Goal: Task Accomplishment & Management: Use online tool/utility

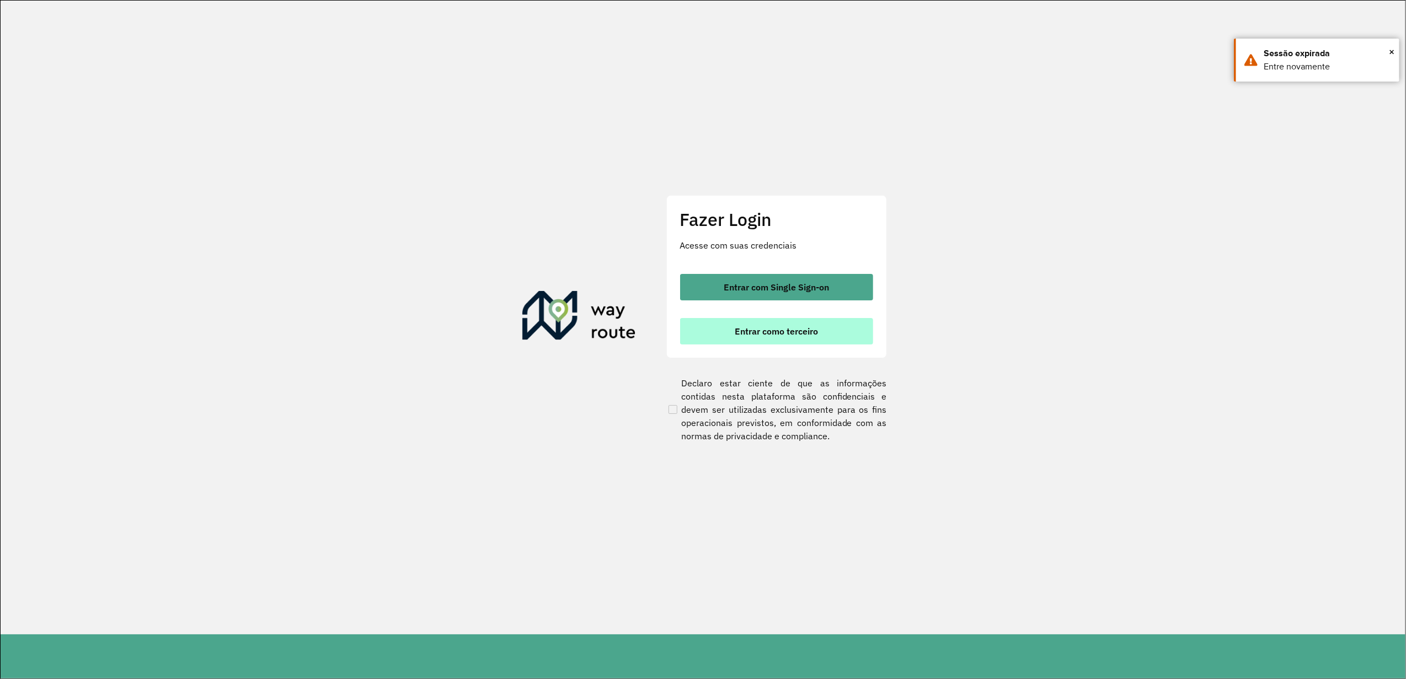
click at [744, 335] on span "Entrar como terceiro" at bounding box center [776, 331] width 83 height 9
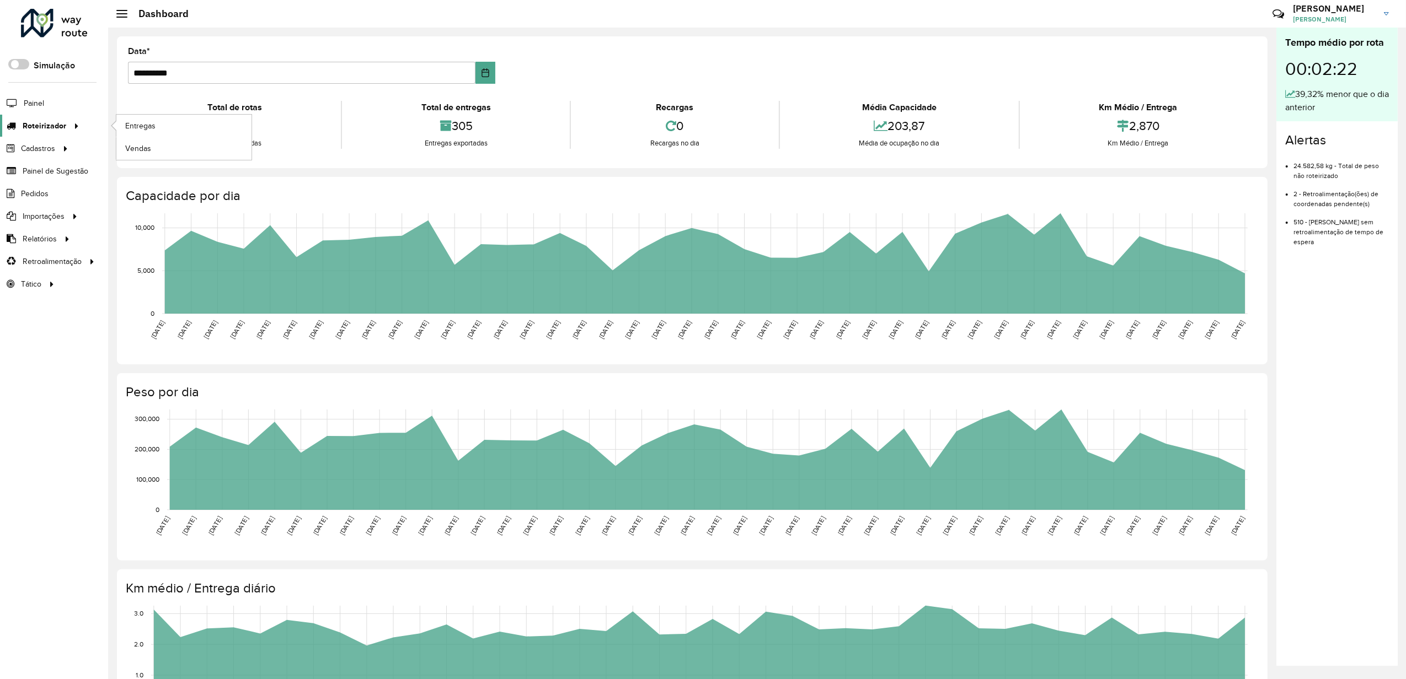
click at [70, 126] on icon at bounding box center [74, 125] width 9 height 17
click at [153, 133] on link "Entregas" at bounding box center [183, 126] width 135 height 22
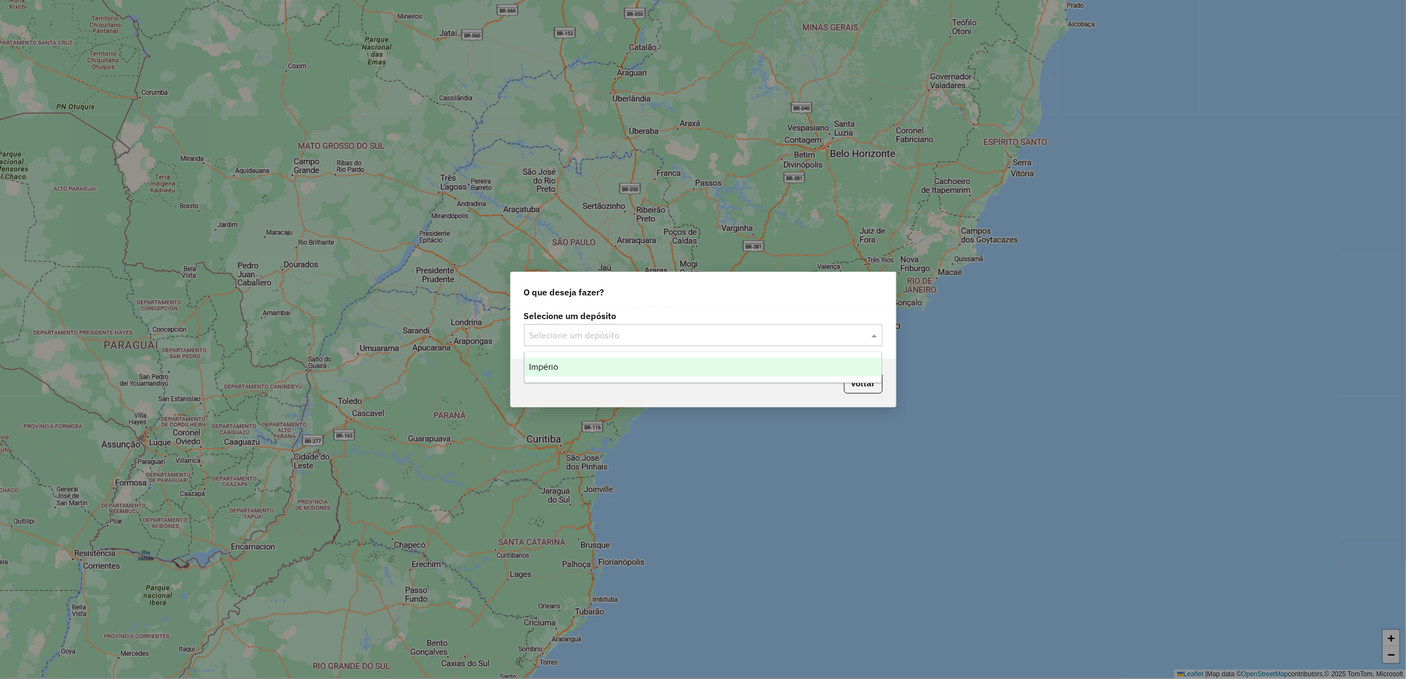
click at [669, 341] on input "text" at bounding box center [691, 335] width 325 height 13
drag, startPoint x: 625, startPoint y: 355, endPoint x: 618, endPoint y: 358, distance: 7.9
click at [625, 356] on ng-dropdown-panel "Império" at bounding box center [703, 367] width 358 height 31
click at [611, 362] on div "Império" at bounding box center [702, 367] width 357 height 19
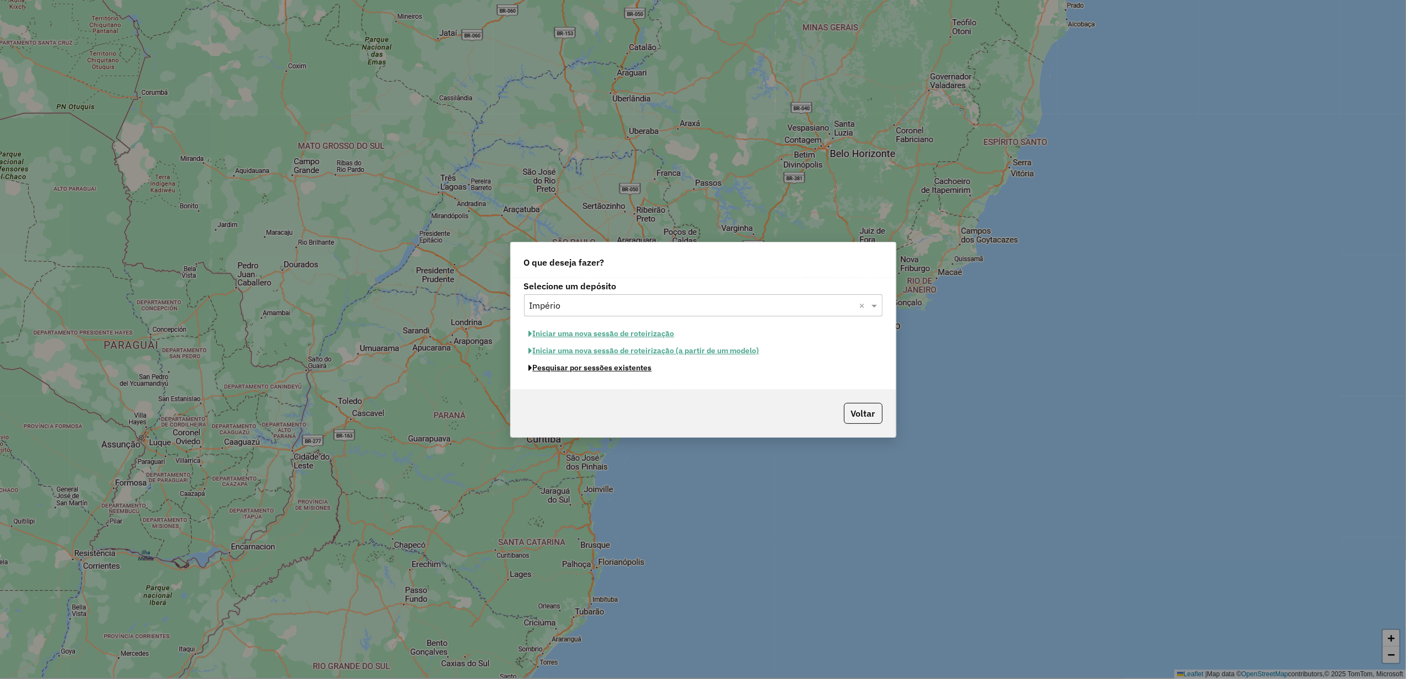
click at [581, 366] on button "Pesquisar por sessões existentes" at bounding box center [590, 368] width 133 height 17
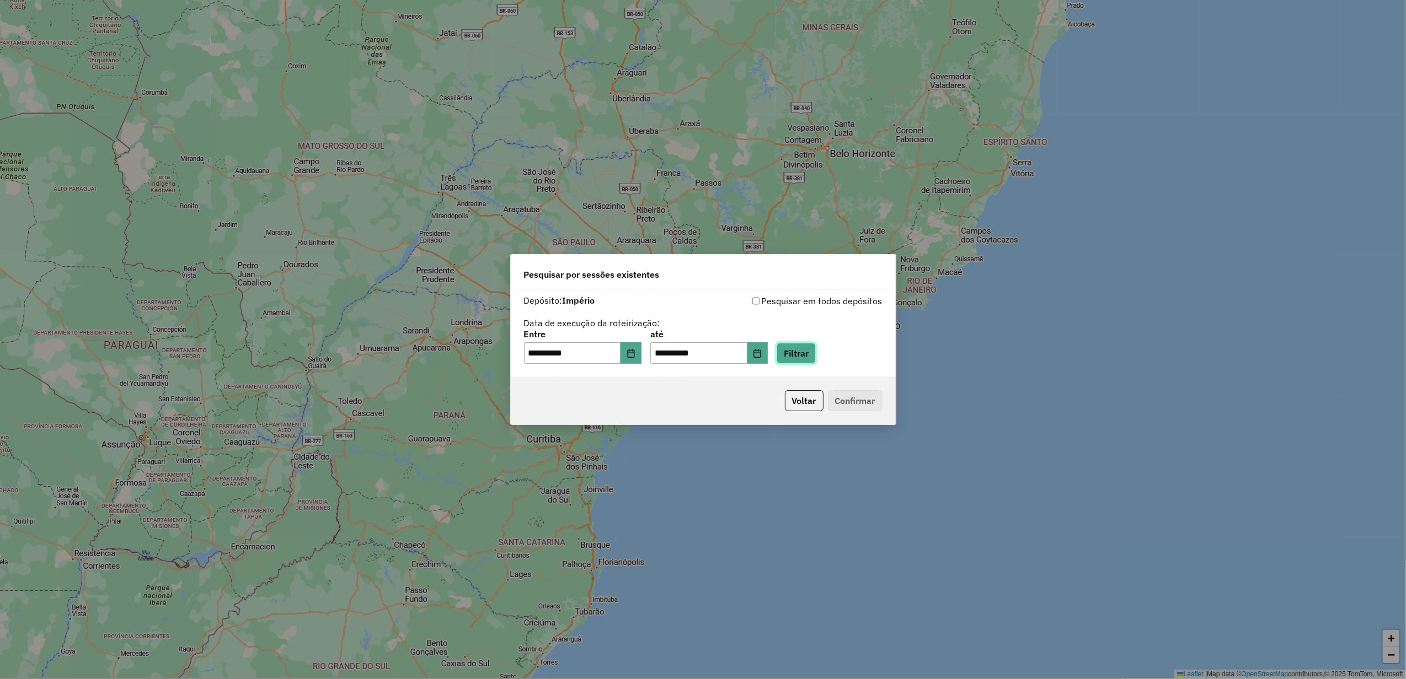
drag, startPoint x: 803, startPoint y: 361, endPoint x: 789, endPoint y: 361, distance: 14.9
click at [804, 361] on button "Filtrar" at bounding box center [795, 353] width 39 height 21
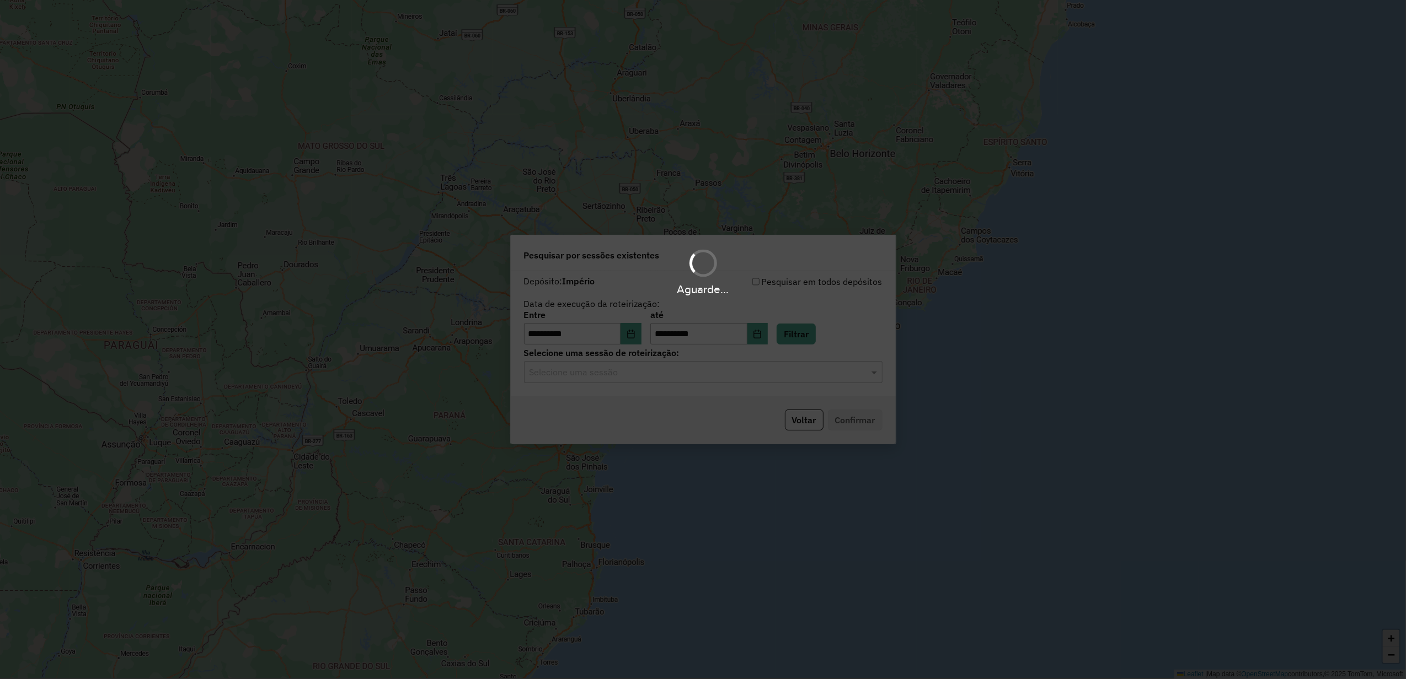
click at [594, 371] on hb-app "**********" at bounding box center [703, 339] width 1406 height 679
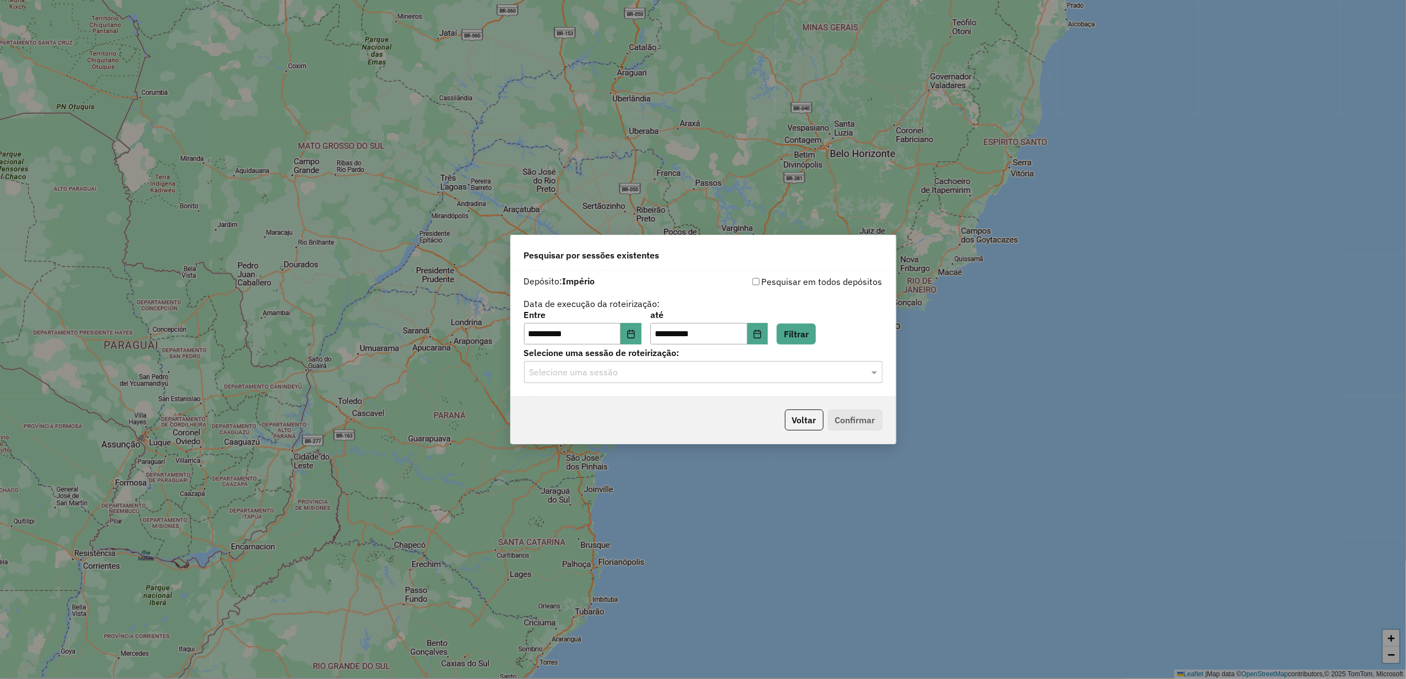
click at [598, 384] on div "**********" at bounding box center [703, 334] width 385 height 126
click at [620, 382] on div "Selecione uma sessão" at bounding box center [703, 372] width 358 height 22
click at [612, 401] on span "980707 - 18/08/2025 14:38" at bounding box center [571, 404] width 85 height 9
click at [838, 410] on p-footer "Voltar Confirmar" at bounding box center [831, 420] width 102 height 21
click at [842, 411] on button "Confirmar" at bounding box center [855, 420] width 55 height 21
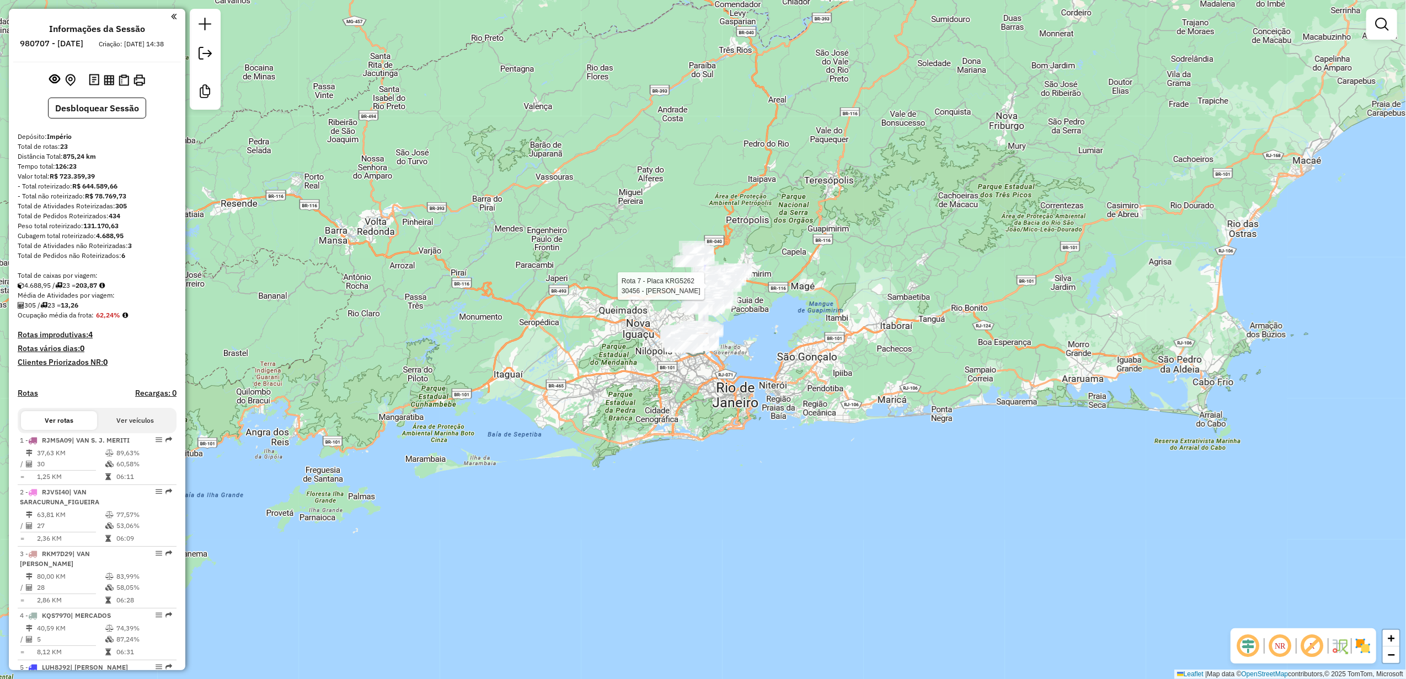
select select "**********"
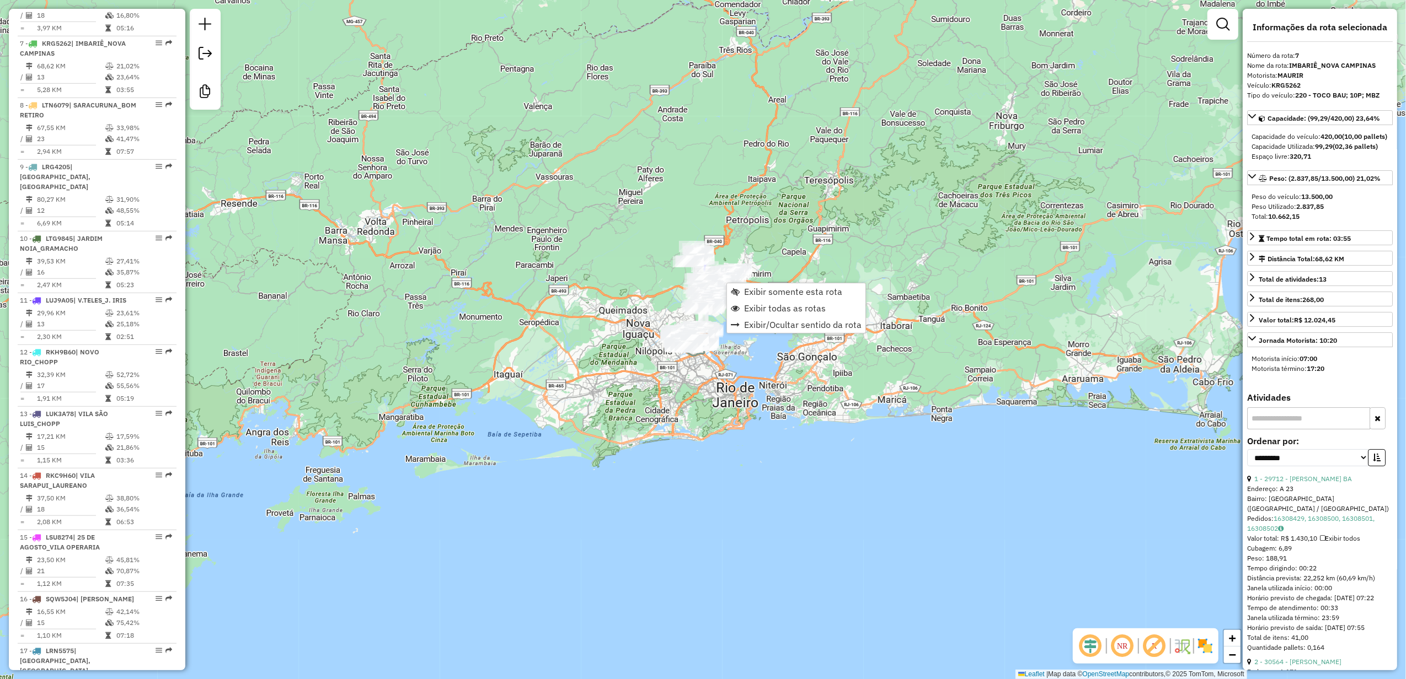
scroll to position [776, 0]
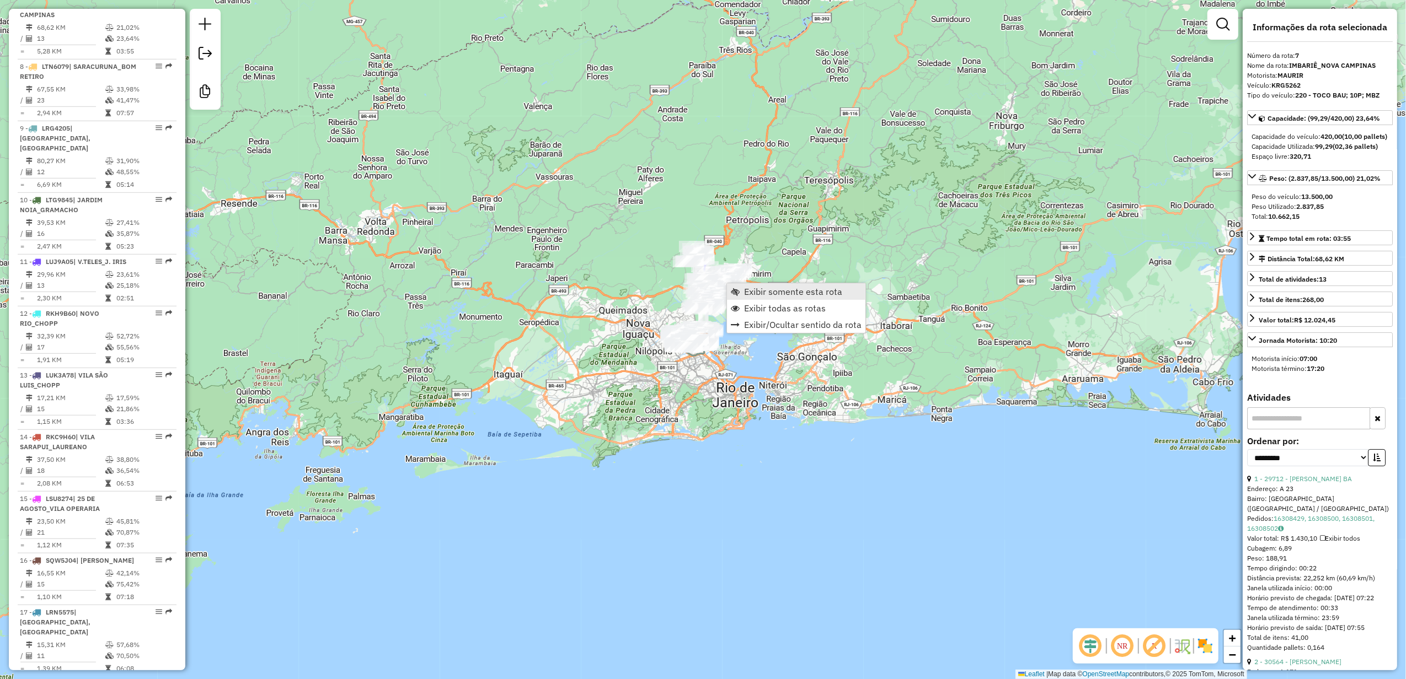
click at [747, 298] on ul "Exibir somente esta rota Exibir todas as rotas Exibir/Ocultar sentido da rota" at bounding box center [796, 308] width 138 height 50
click at [744, 292] on span "Exibir somente esta rota" at bounding box center [793, 291] width 98 height 9
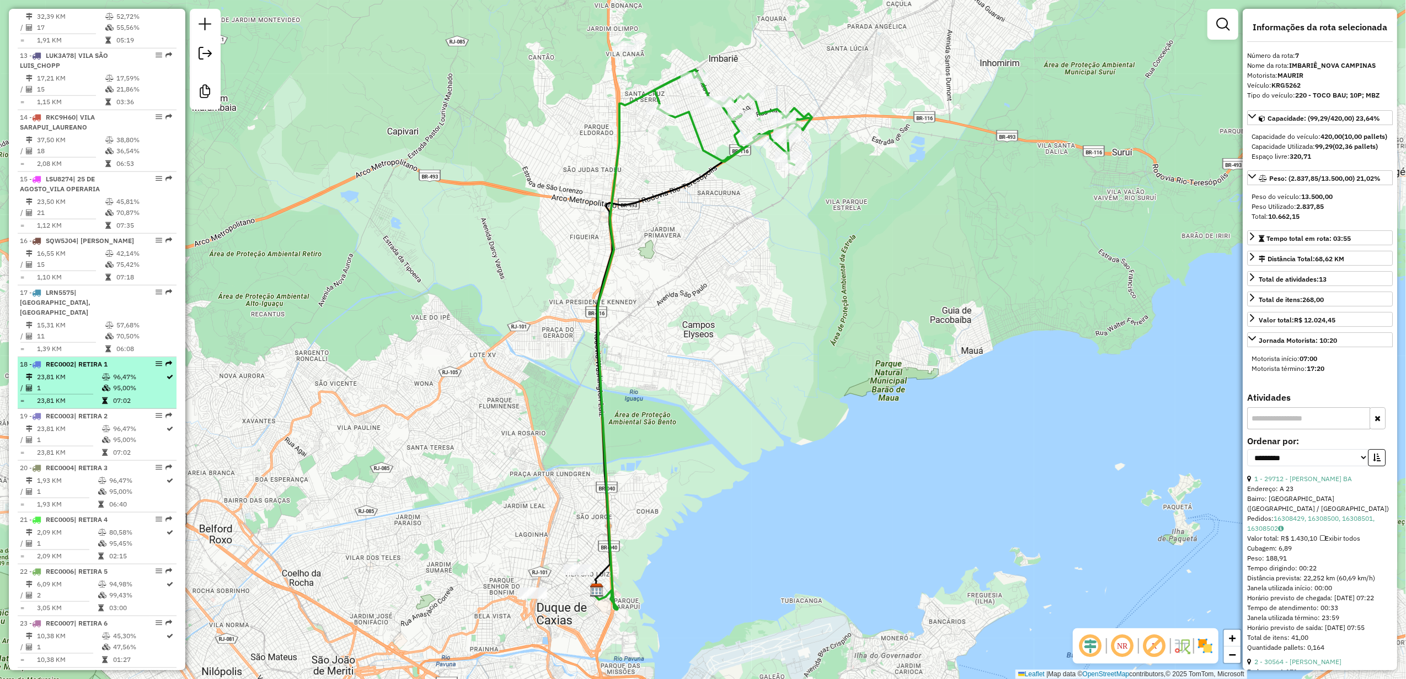
scroll to position [1070, 0]
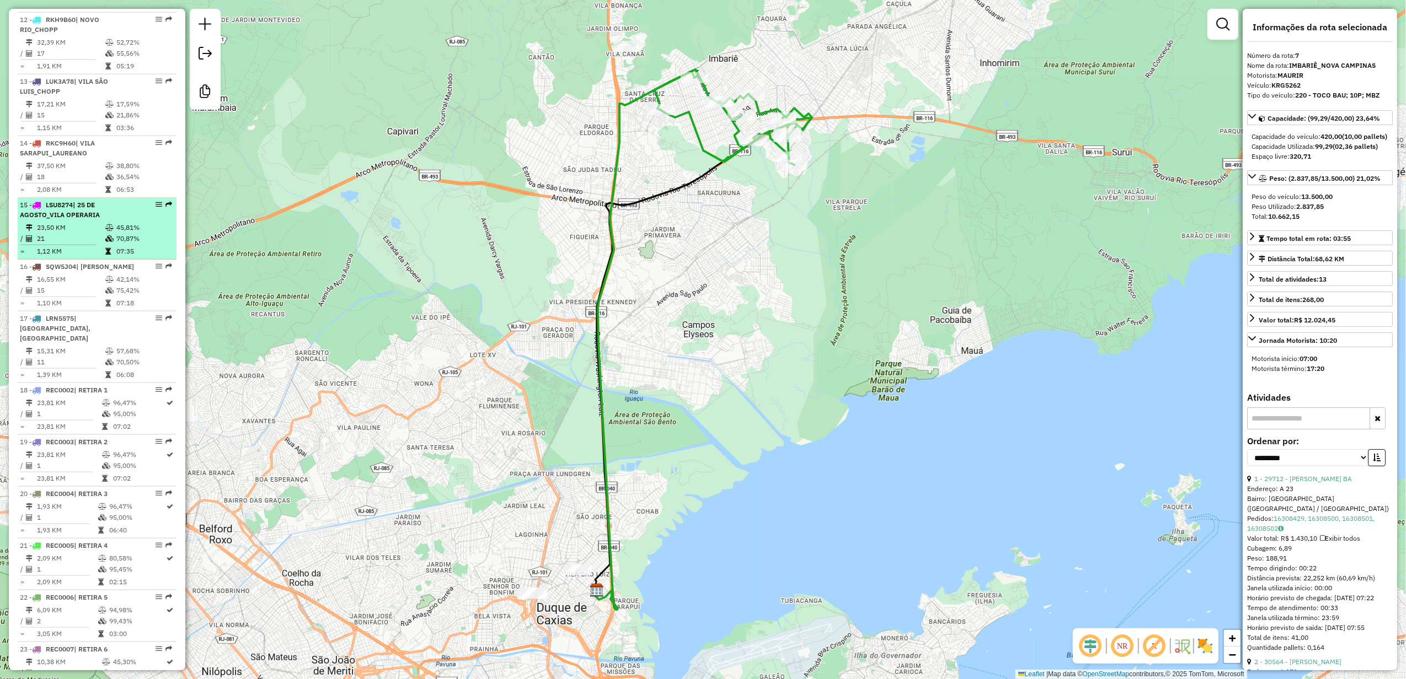
click at [86, 233] on td "23,50 KM" at bounding box center [70, 227] width 68 height 11
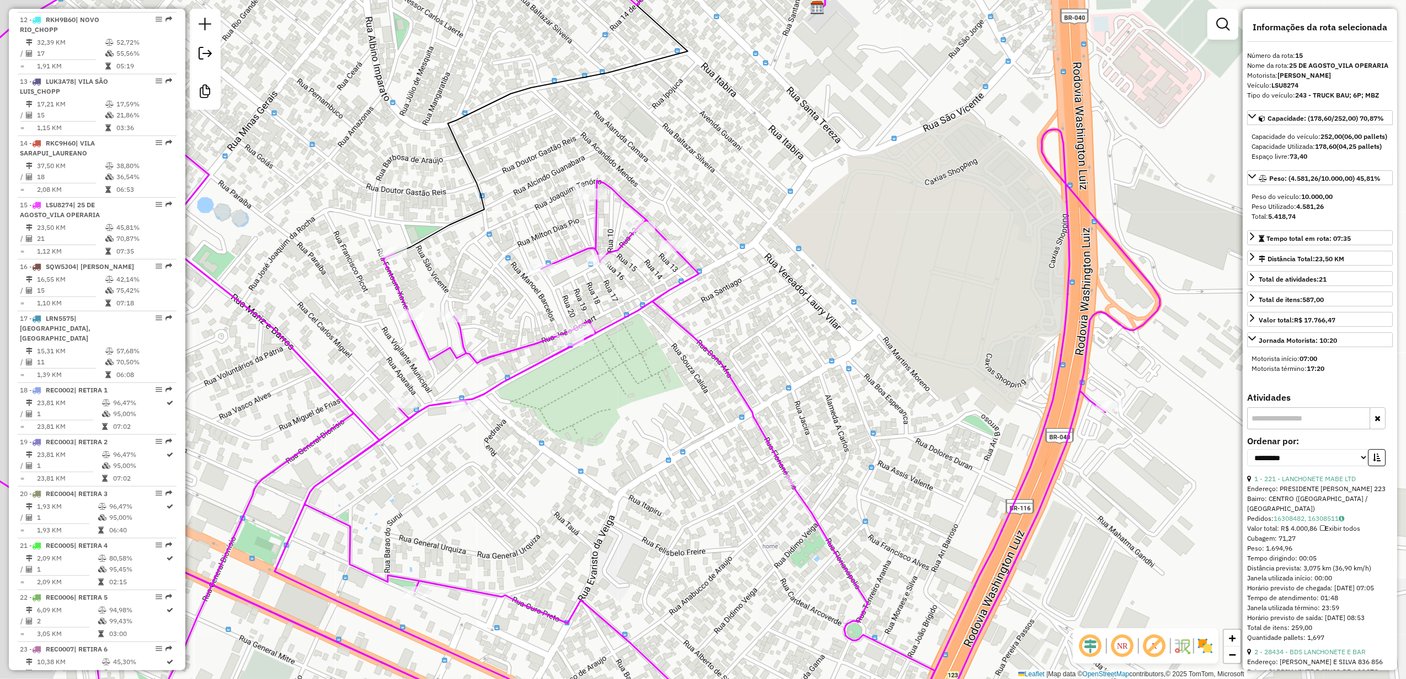
drag, startPoint x: 764, startPoint y: 448, endPoint x: 945, endPoint y: 505, distance: 189.8
click at [945, 505] on div "Janela de atendimento Grade de atendimento Capacidade Transportadoras Veículos …" at bounding box center [703, 339] width 1406 height 679
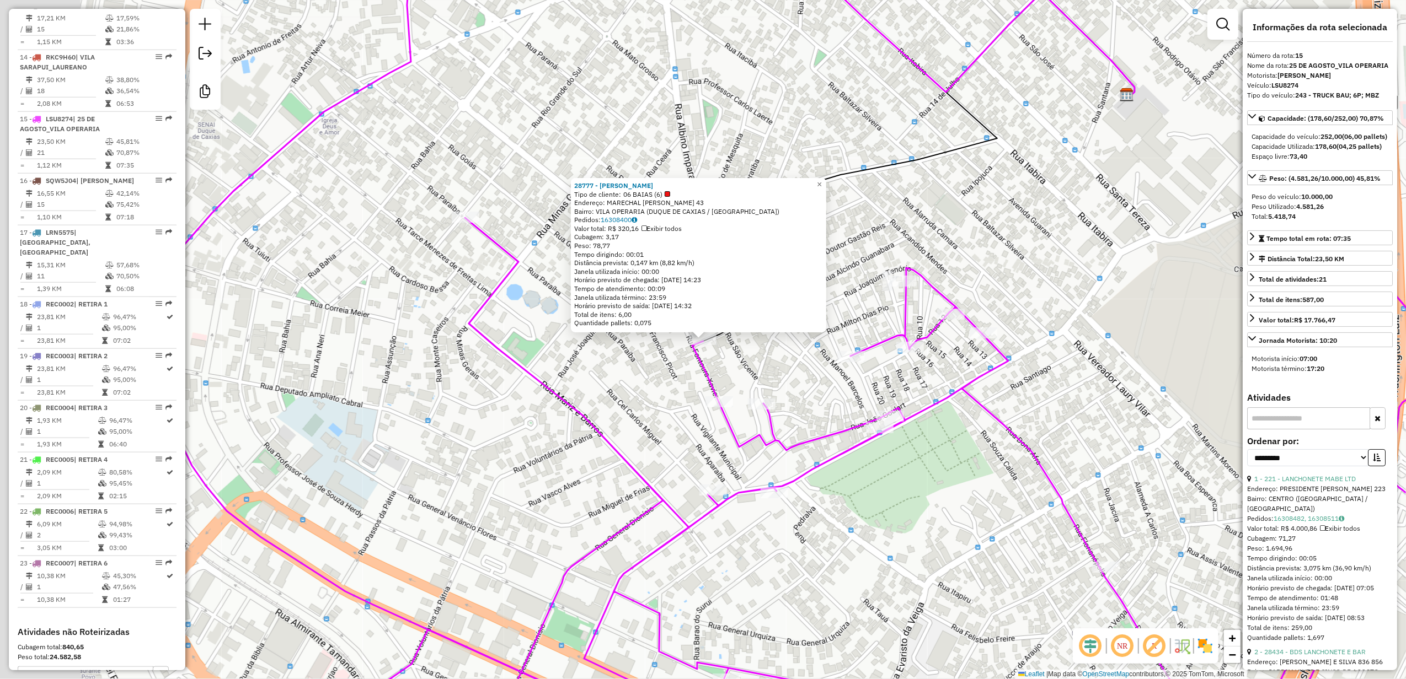
scroll to position [1262, 0]
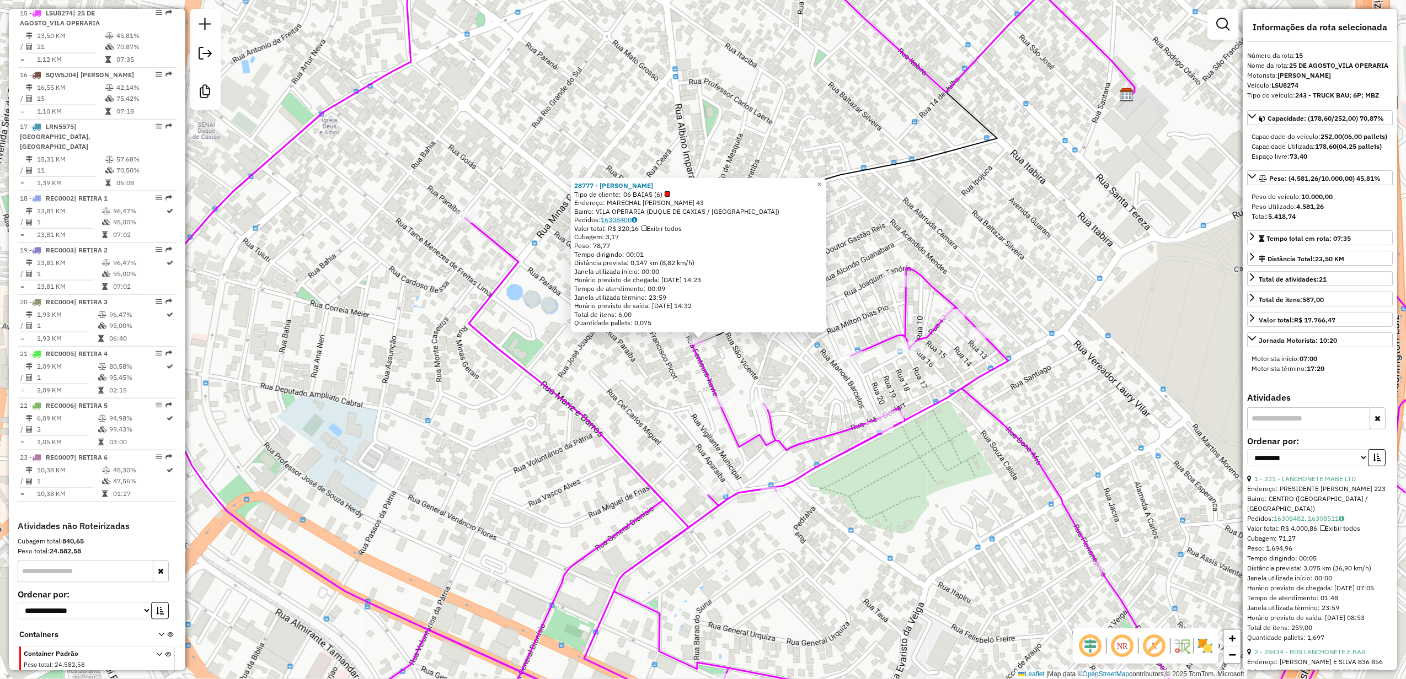
click at [614, 218] on link "16308400" at bounding box center [619, 220] width 36 height 8
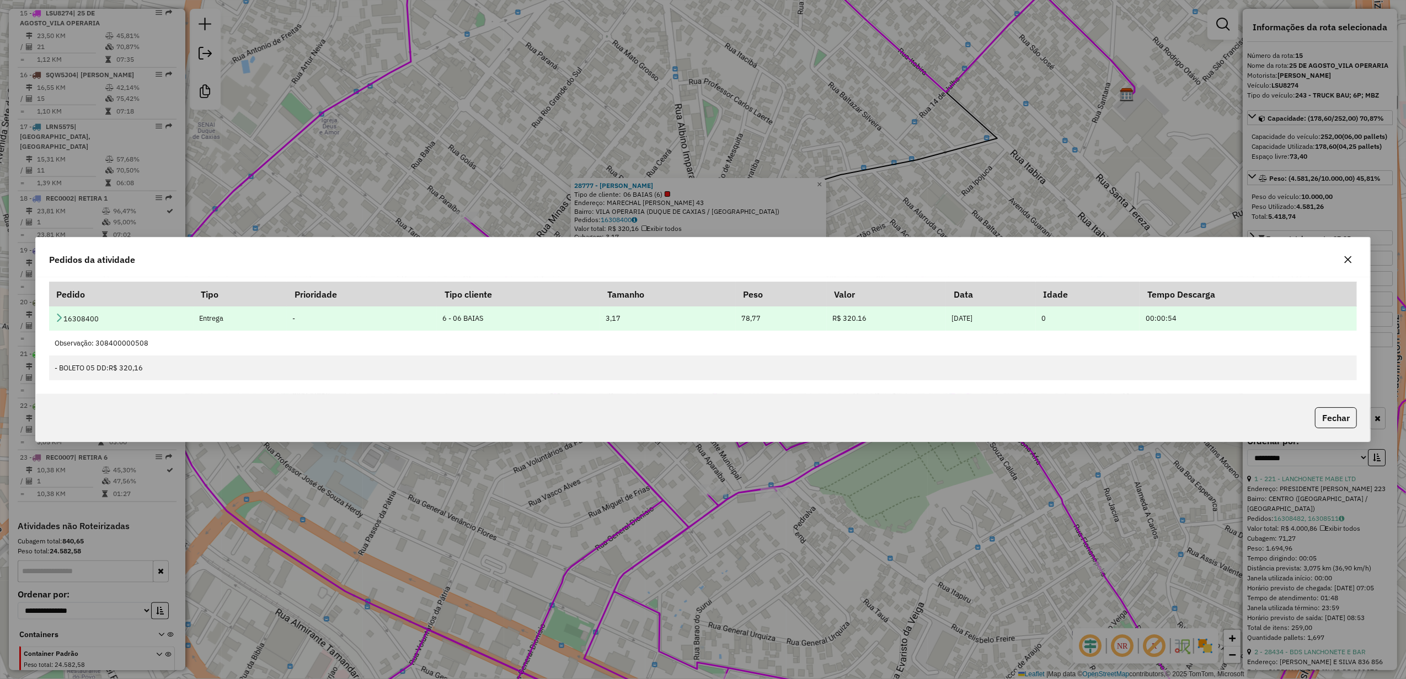
click at [58, 319] on icon at bounding box center [59, 317] width 9 height 9
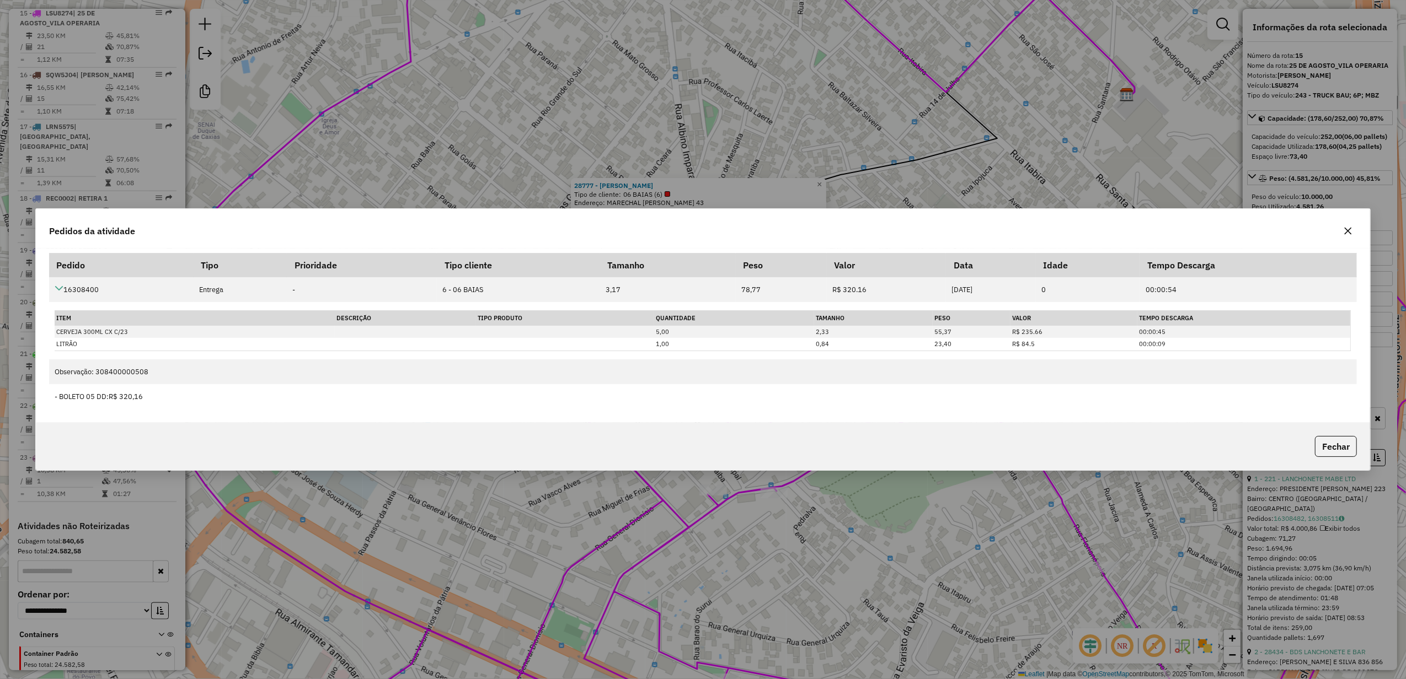
drag, startPoint x: 1347, startPoint y: 229, endPoint x: 962, endPoint y: 229, distance: 384.4
click at [962, 229] on div "Pedidos da atividade" at bounding box center [703, 229] width 1335 height 40
click at [1349, 228] on icon "button" at bounding box center [1347, 230] width 7 height 7
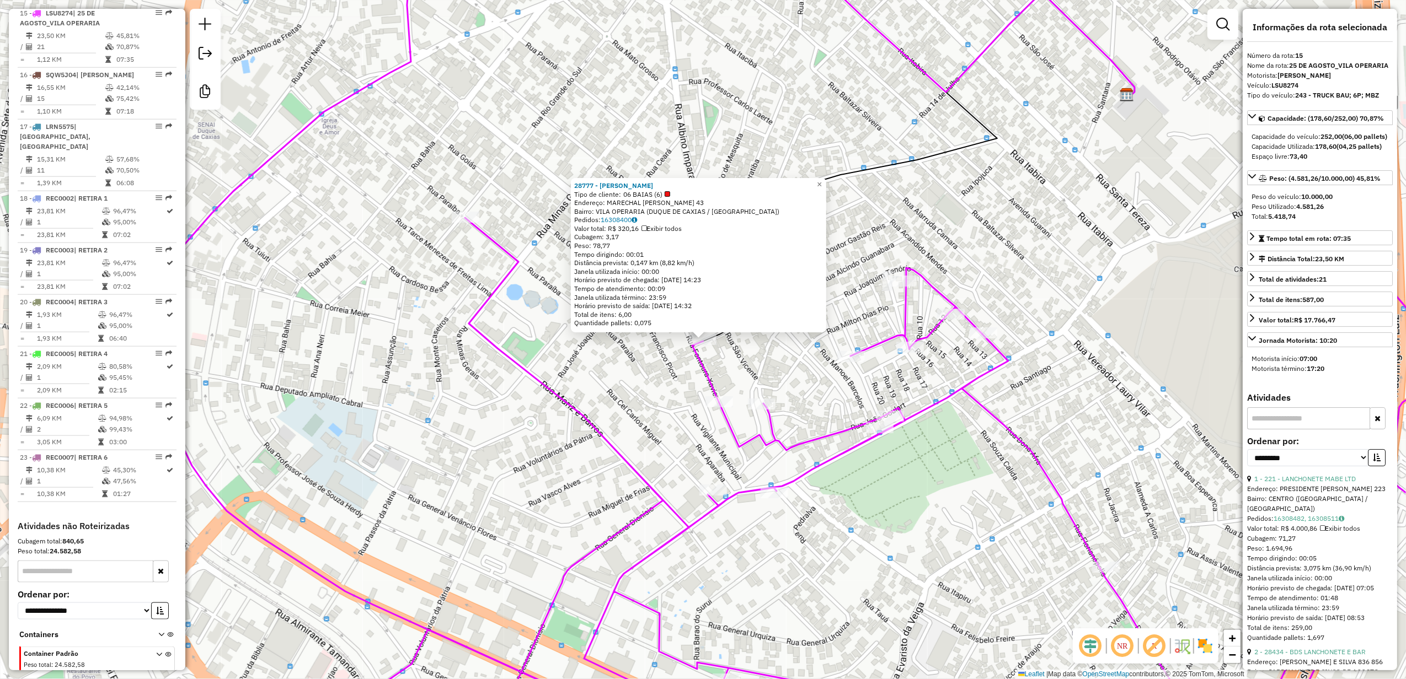
click at [887, 496] on div "28777 - PAULO CANDIDO Tipo de cliente: 06 BAIAS (6) Endereço: MARECHAL DEODORO …" at bounding box center [703, 339] width 1406 height 679
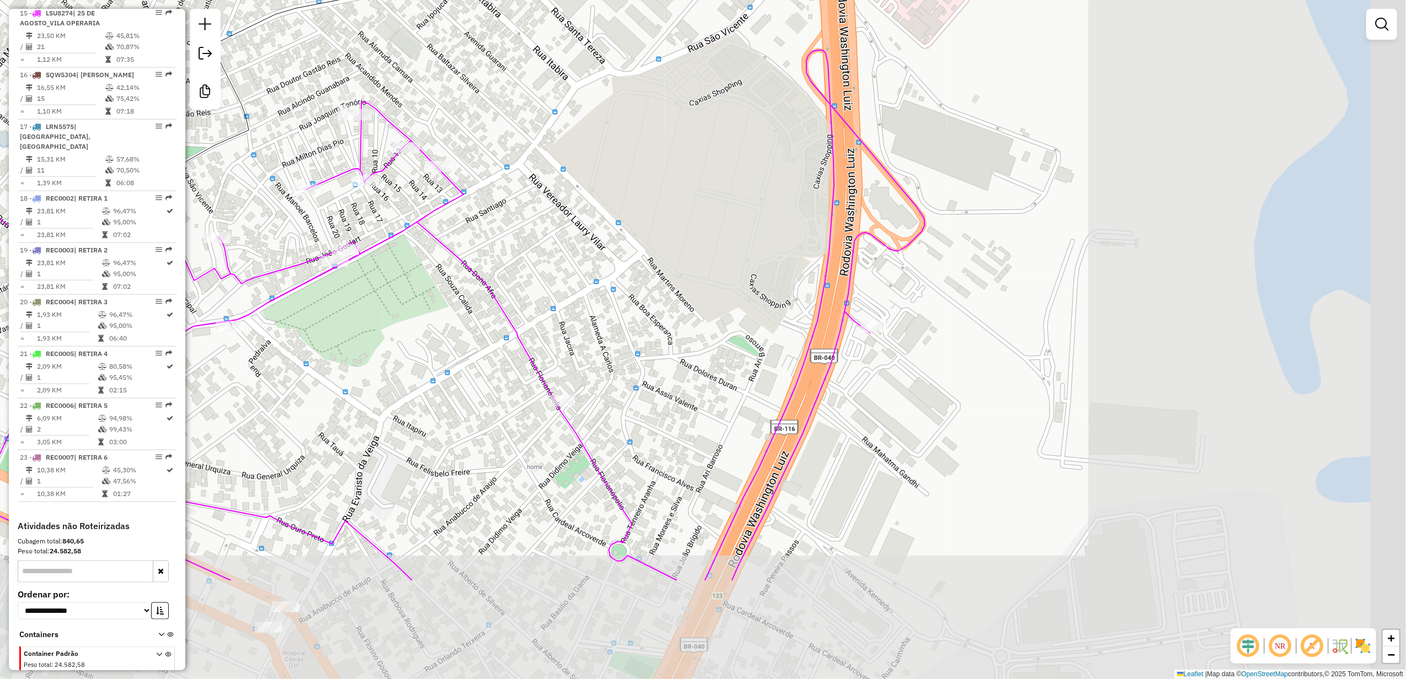
drag, startPoint x: 1142, startPoint y: 439, endPoint x: 588, endPoint y: 270, distance: 579.0
click at [588, 270] on div "Janela de atendimento Grade de atendimento Capacidade Transportadoras Veículos …" at bounding box center [703, 339] width 1406 height 679
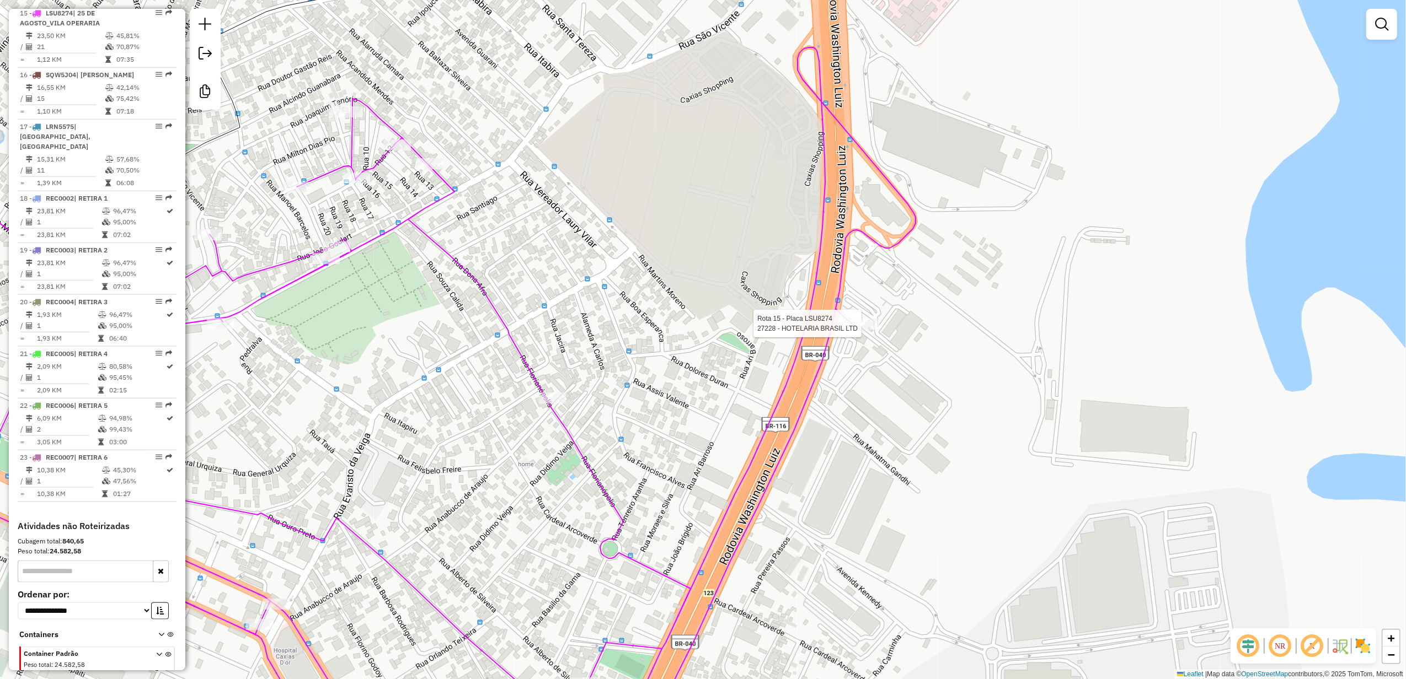
select select "**********"
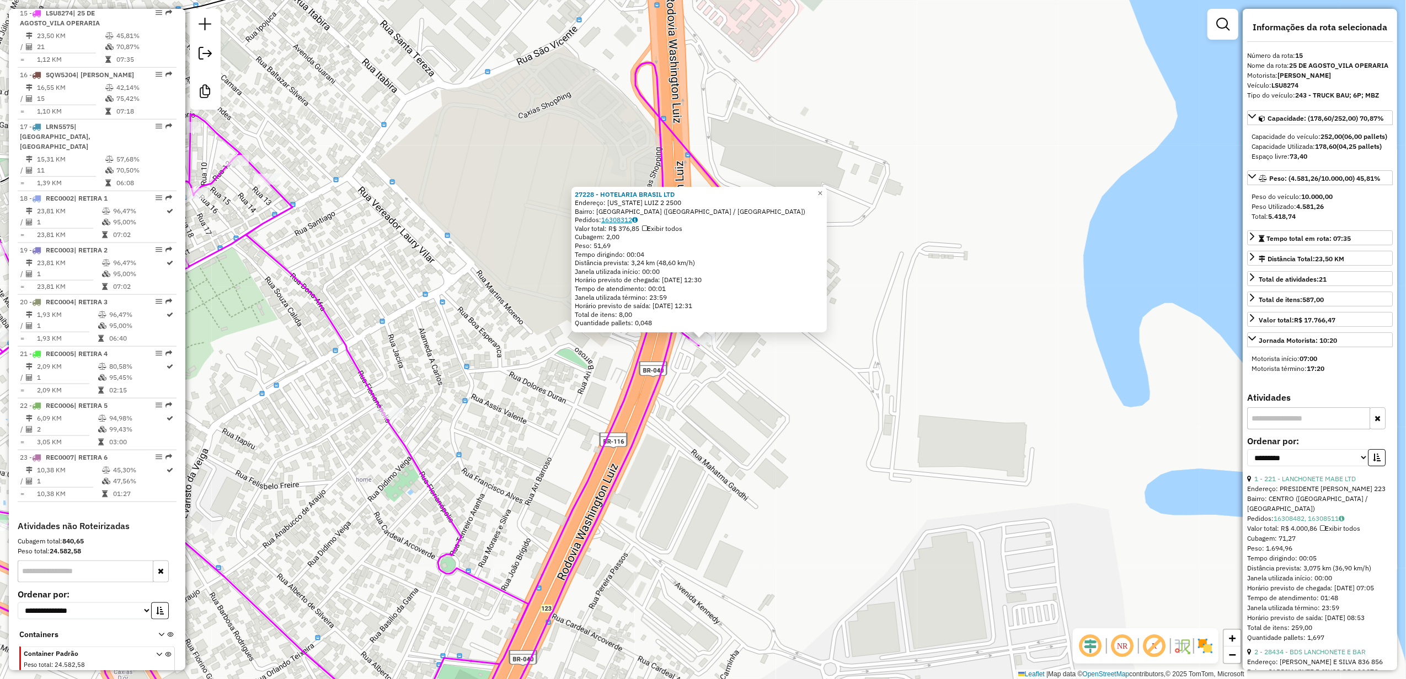
click at [631, 217] on link "16308312" at bounding box center [619, 220] width 36 height 8
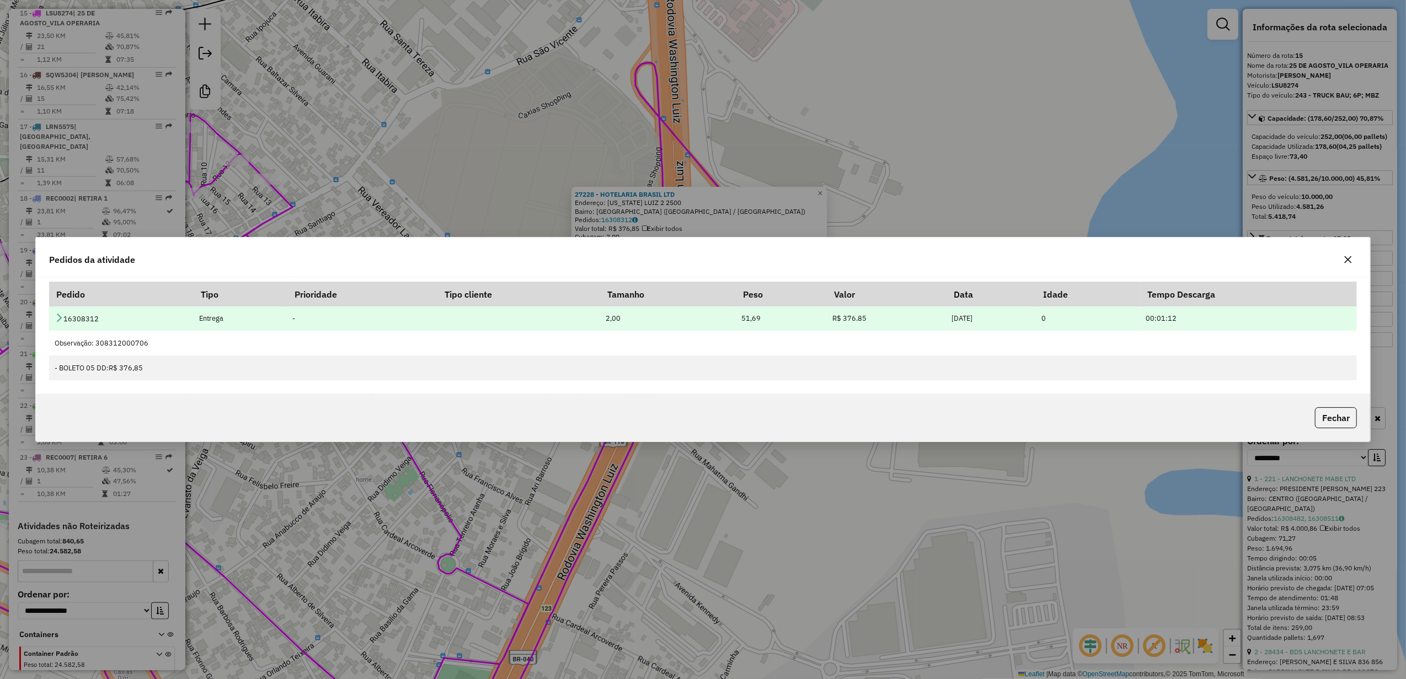
click at [92, 318] on td "16308312" at bounding box center [121, 318] width 144 height 25
click at [62, 314] on td "16308312" at bounding box center [121, 318] width 144 height 25
click at [56, 316] on icon at bounding box center [59, 317] width 9 height 9
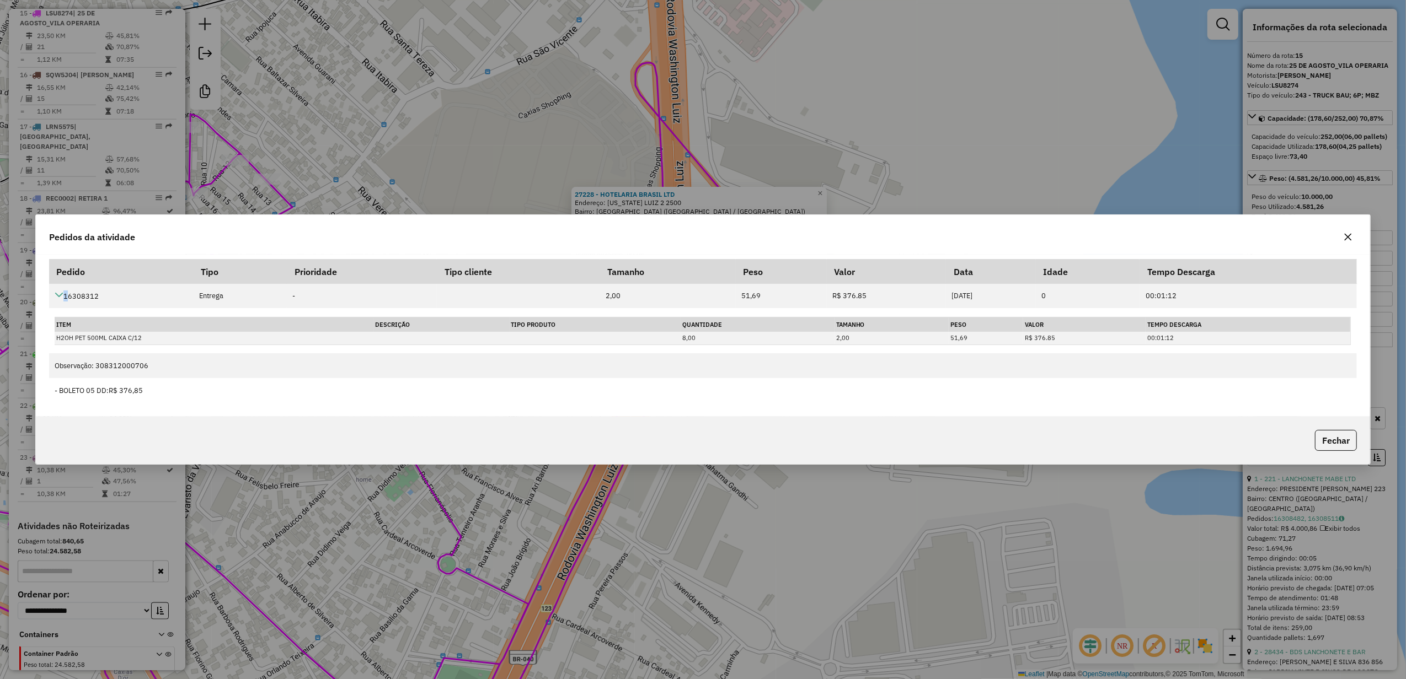
click at [1348, 233] on icon "button" at bounding box center [1347, 237] width 9 height 9
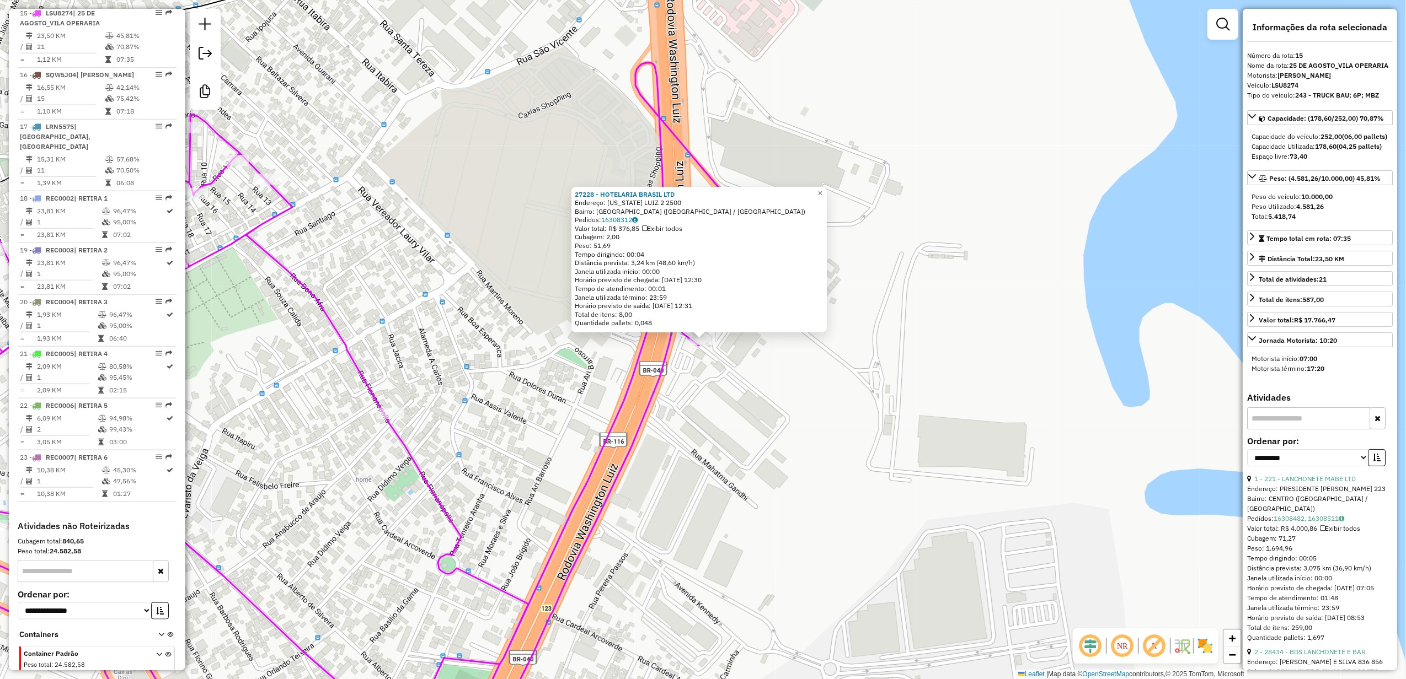
click at [794, 388] on div "27228 - HOTELARIA BRASIL LTD Endereço: WASHINGTON LUIZ 2 2500 Bairro: PARQUE DU…" at bounding box center [703, 339] width 1406 height 679
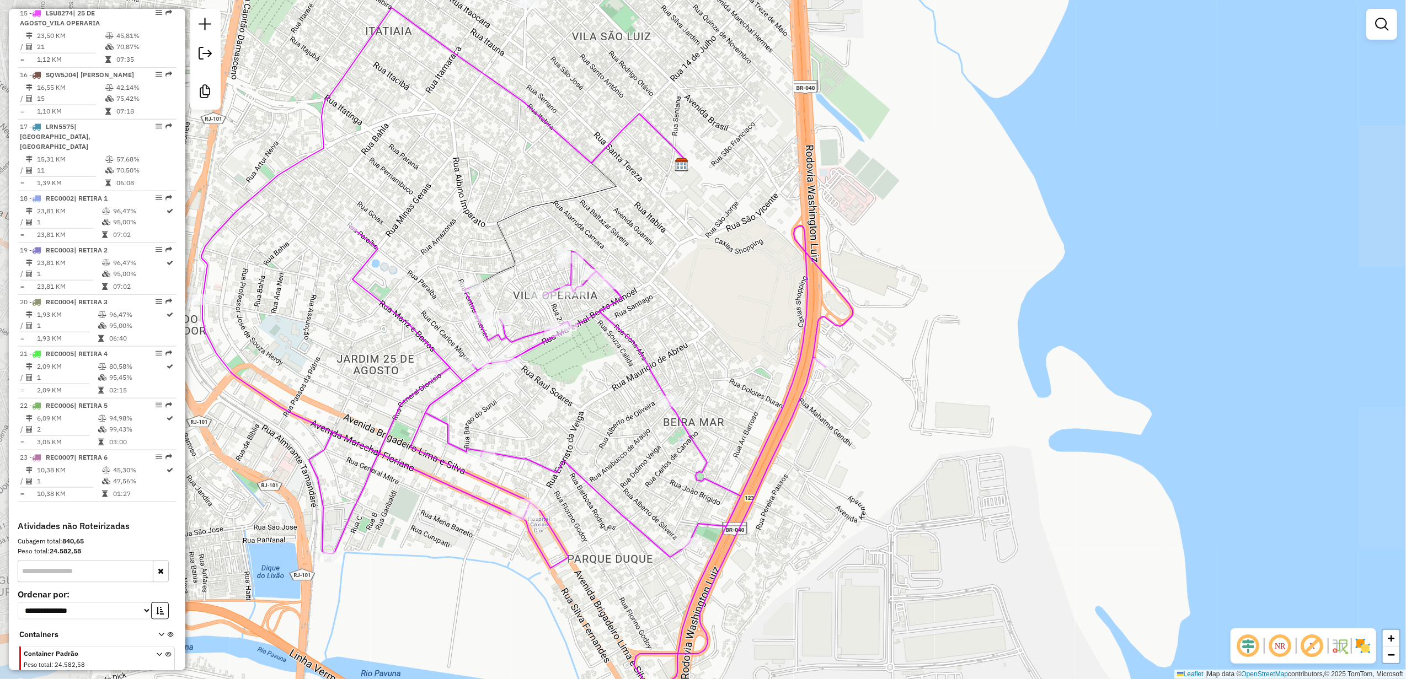
drag, startPoint x: 513, startPoint y: 447, endPoint x: 725, endPoint y: 422, distance: 213.2
click at [725, 422] on div "Janela de atendimento Grade de atendimento Capacidade Transportadoras Veículos …" at bounding box center [703, 339] width 1406 height 679
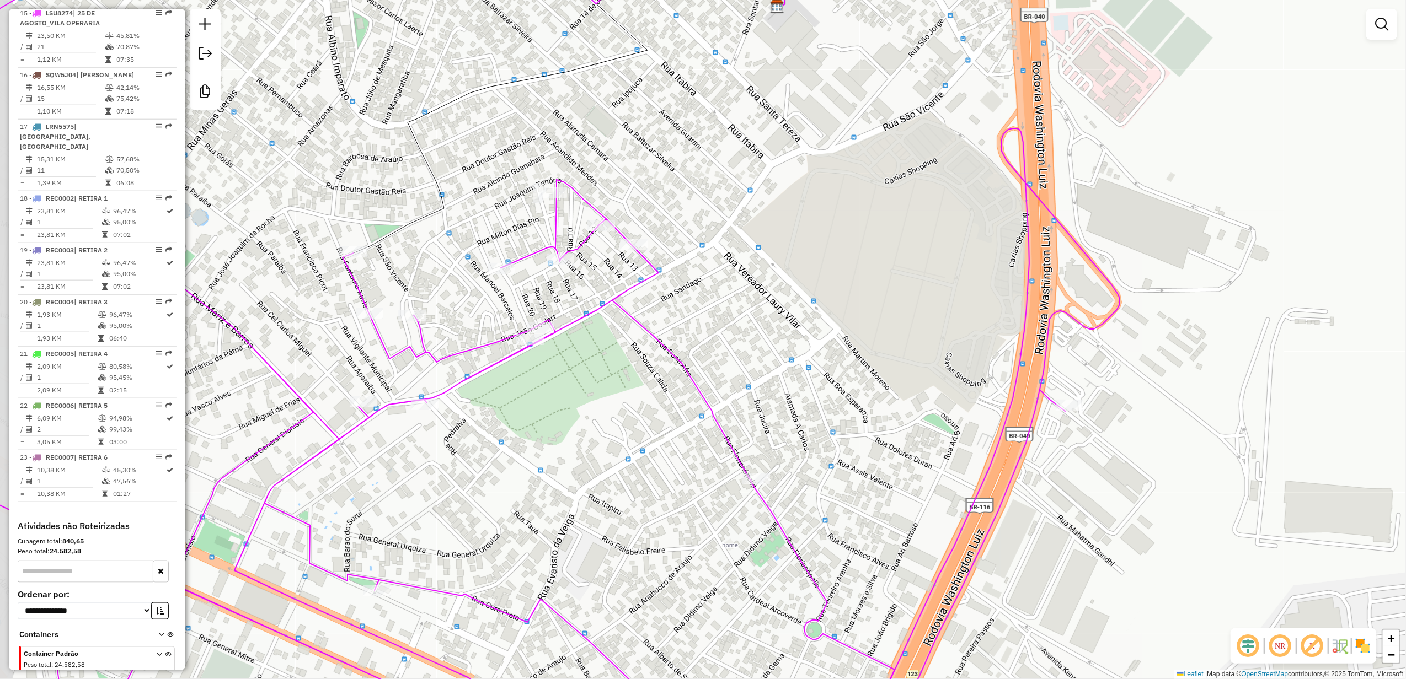
drag, startPoint x: 563, startPoint y: 365, endPoint x: 660, endPoint y: 397, distance: 102.7
click at [656, 398] on div "Janela de atendimento Grade de atendimento Capacidade Transportadoras Veículos …" at bounding box center [703, 339] width 1406 height 679
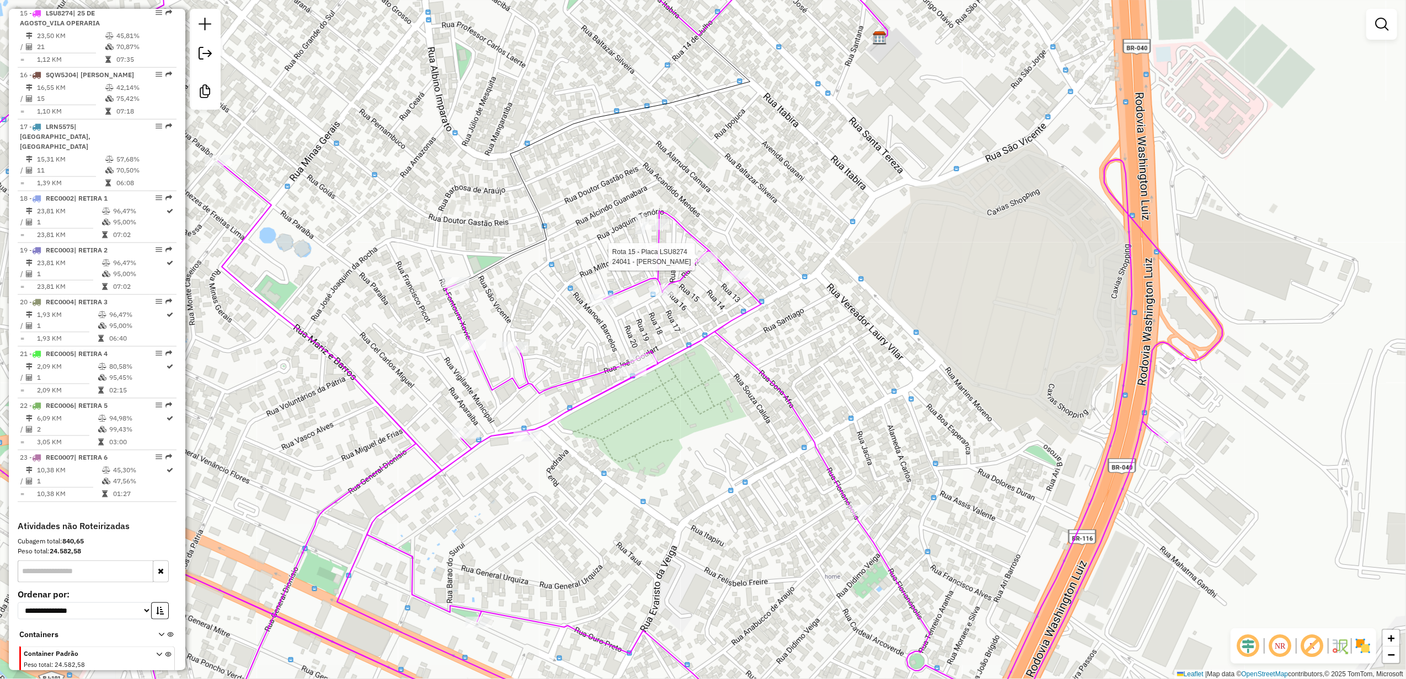
select select "**********"
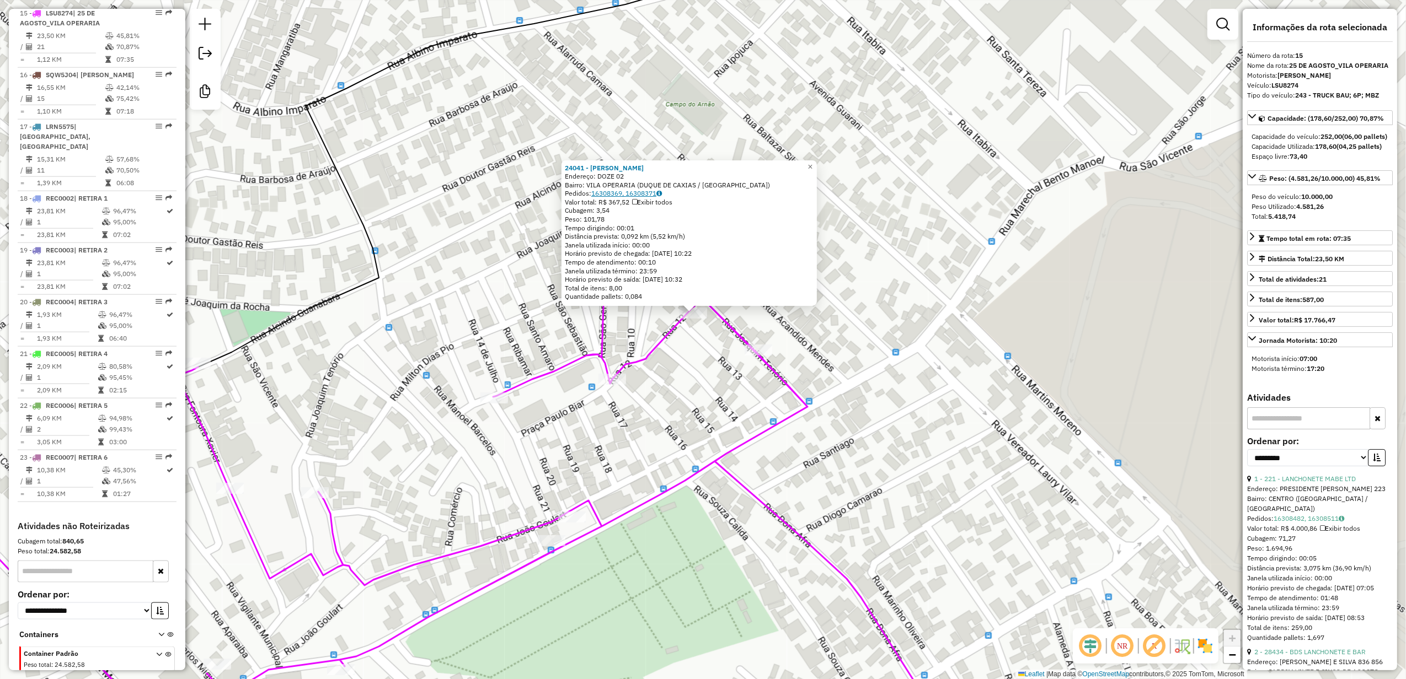
click at [616, 195] on link "16308369, 16308371" at bounding box center [626, 193] width 71 height 8
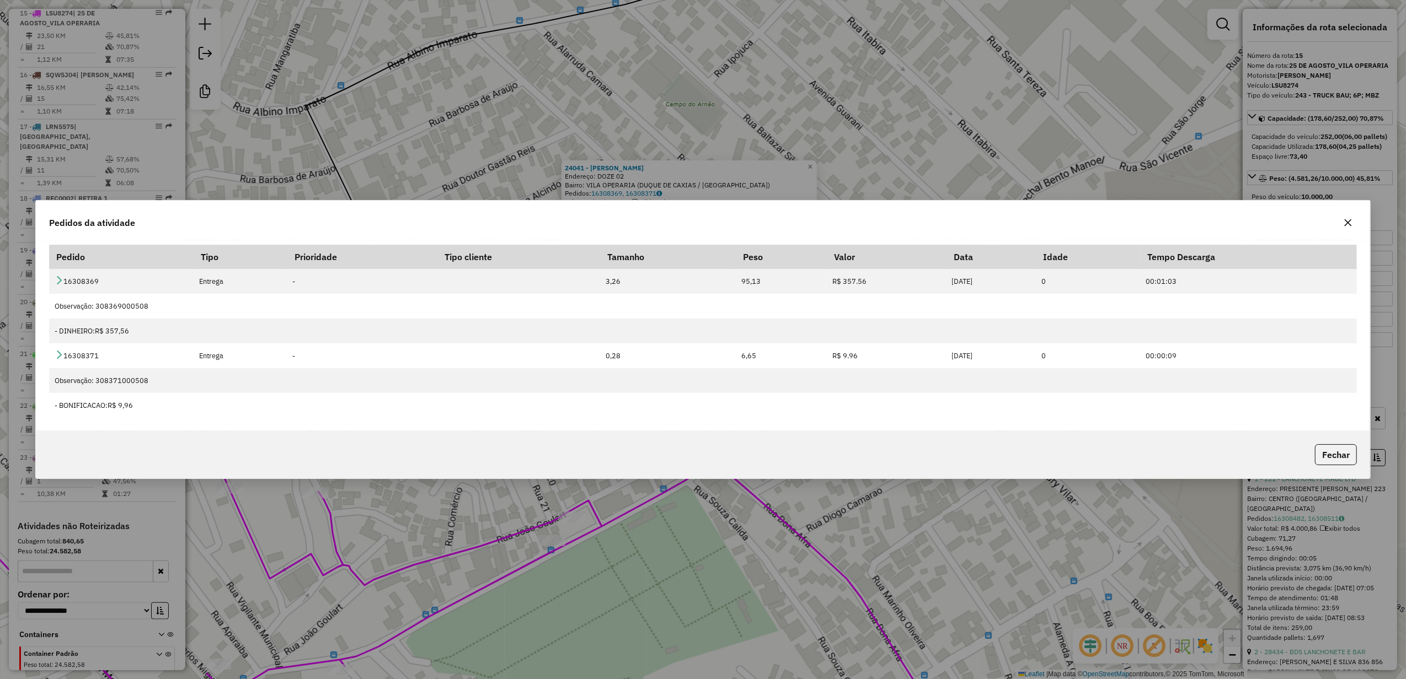
click at [1346, 221] on icon "button" at bounding box center [1347, 222] width 7 height 7
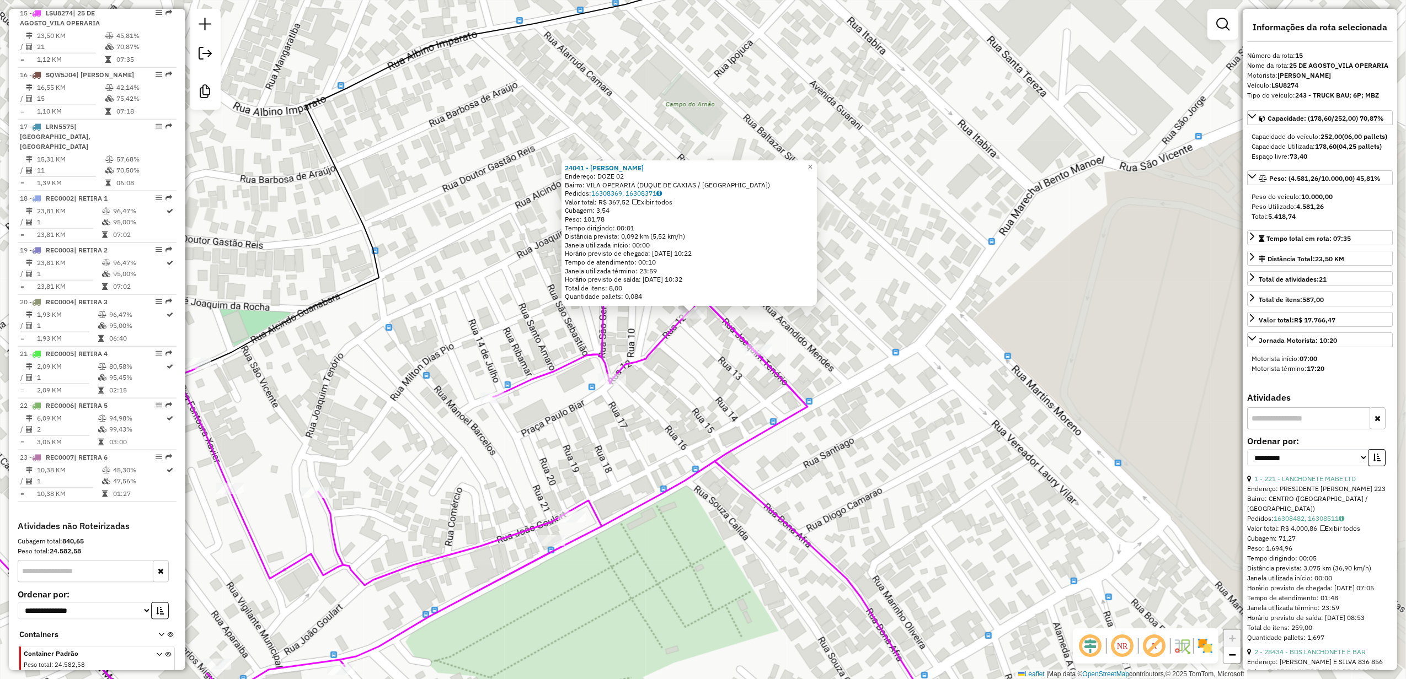
click at [867, 401] on div "24041 - JOSENILDO ALVES Endereço: DOZE 02 Bairro: VILA OPERARIA (DUQUE DE CAXIA…" at bounding box center [703, 339] width 1406 height 679
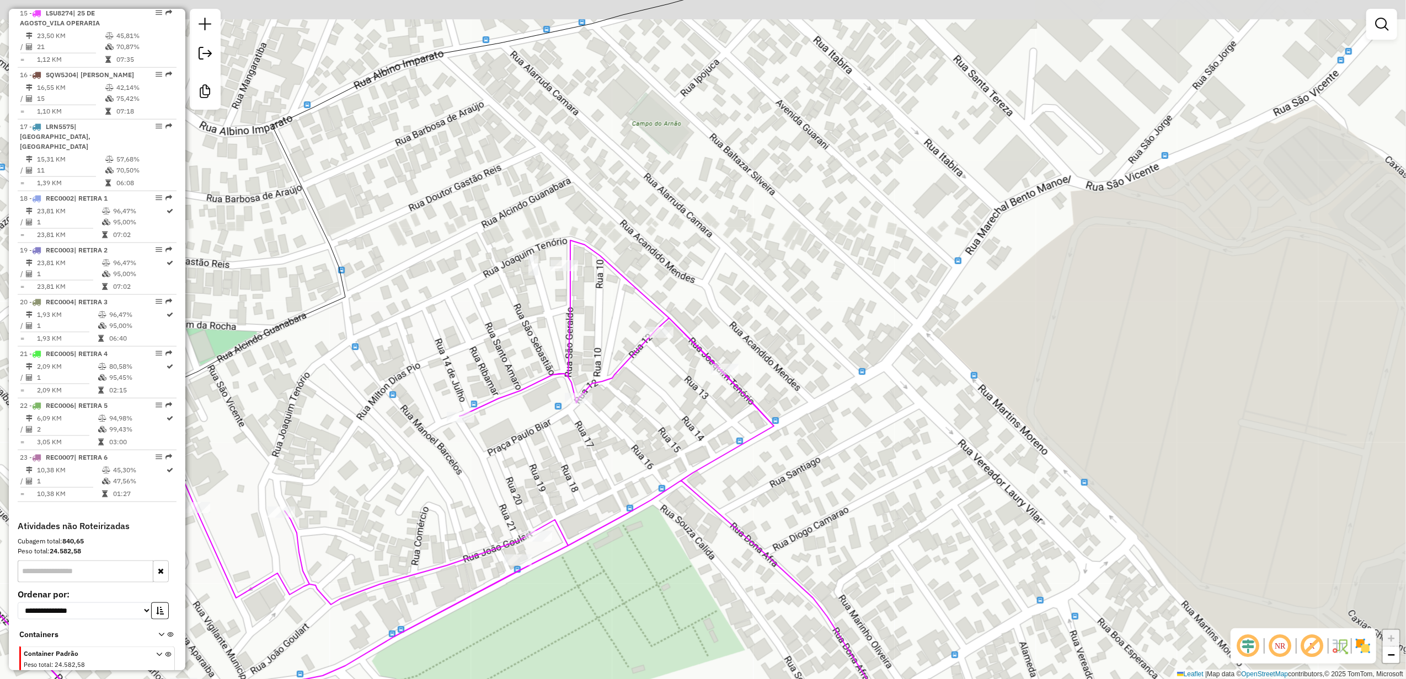
drag, startPoint x: 874, startPoint y: 411, endPoint x: 830, endPoint y: 433, distance: 49.6
click at [830, 433] on div "Janela de atendimento Grade de atendimento Capacidade Transportadoras Veículos …" at bounding box center [703, 339] width 1406 height 679
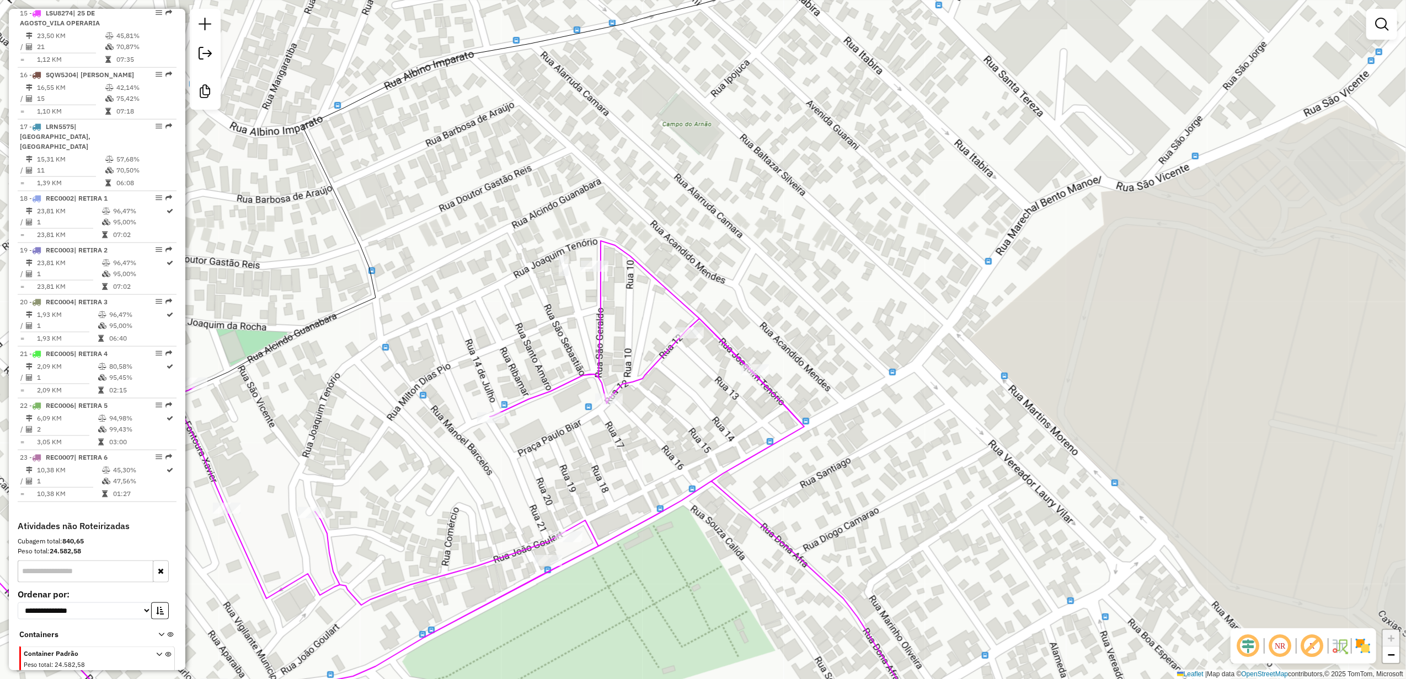
drag, startPoint x: 243, startPoint y: 466, endPoint x: 335, endPoint y: 455, distance: 92.8
click at [335, 455] on div "Janela de atendimento Grade de atendimento Capacidade Transportadoras Veículos …" at bounding box center [703, 339] width 1406 height 679
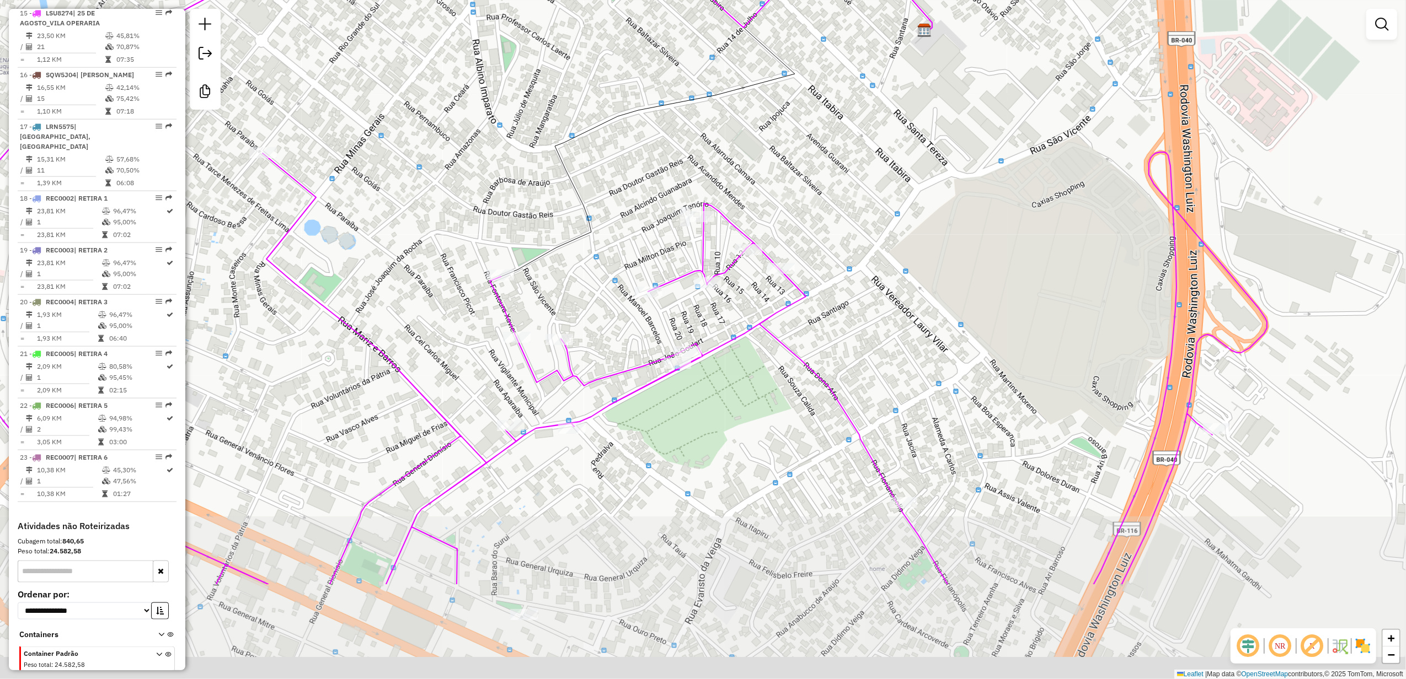
drag, startPoint x: 993, startPoint y: 514, endPoint x: 894, endPoint y: 351, distance: 190.6
click at [894, 351] on div "Janela de atendimento Grade de atendimento Capacidade Transportadoras Veículos …" at bounding box center [703, 339] width 1406 height 679
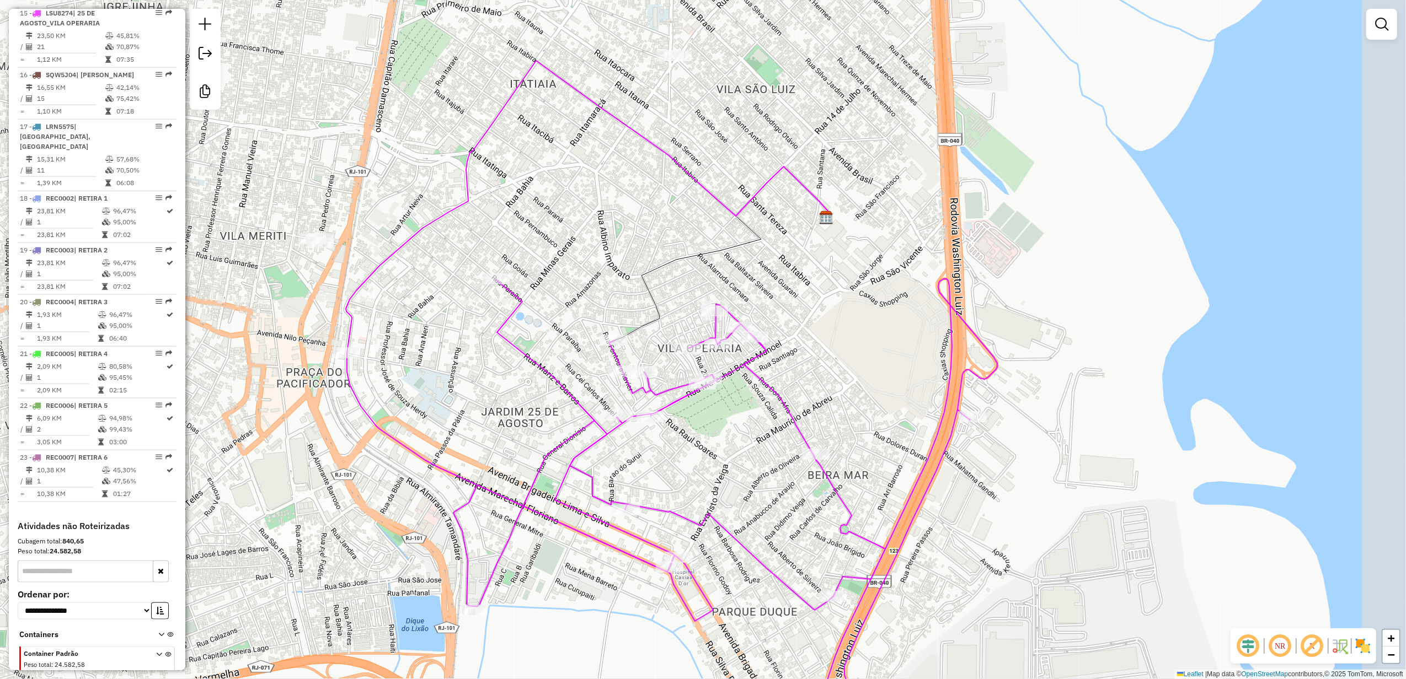
drag, startPoint x: 900, startPoint y: 353, endPoint x: 815, endPoint y: 381, distance: 89.1
click at [815, 381] on div "Janela de atendimento Grade de atendimento Capacidade Transportadoras Veículos …" at bounding box center [703, 339] width 1406 height 679
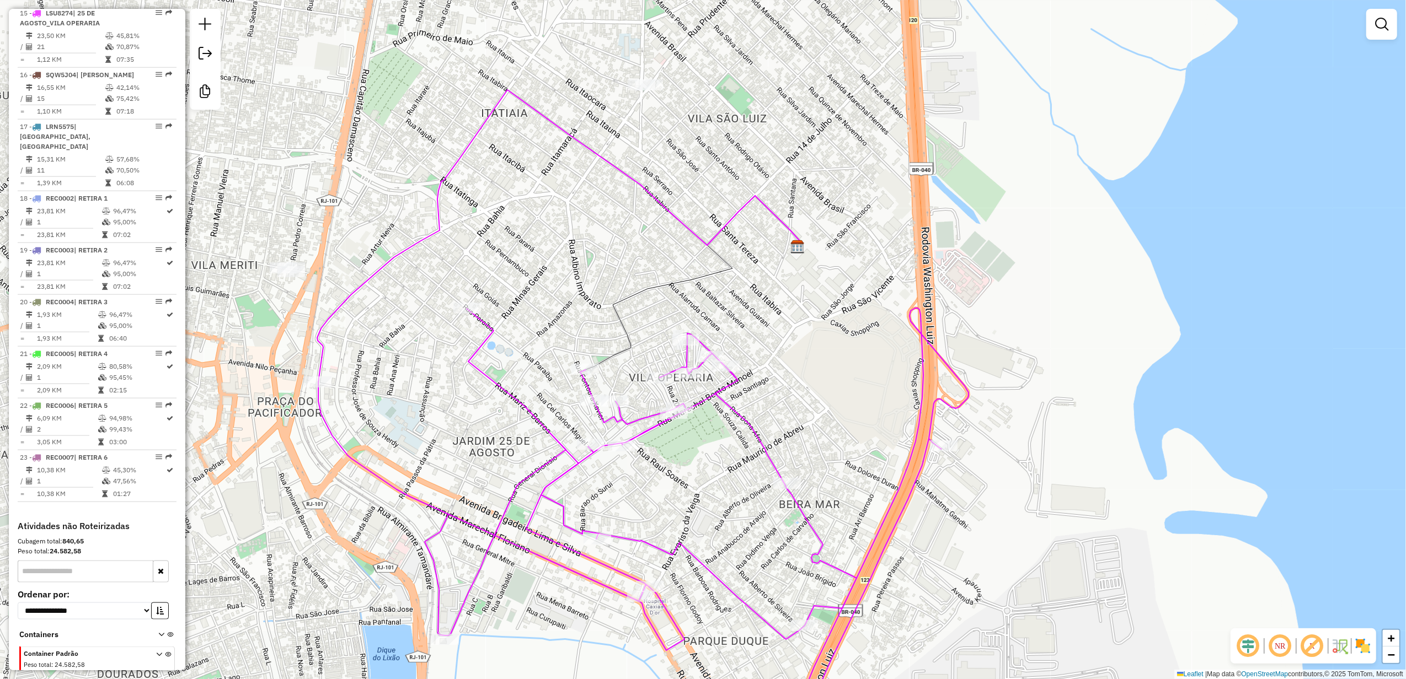
drag, startPoint x: 859, startPoint y: 539, endPoint x: 823, endPoint y: 579, distance: 53.5
click at [823, 579] on icon at bounding box center [643, 539] width 650 height 463
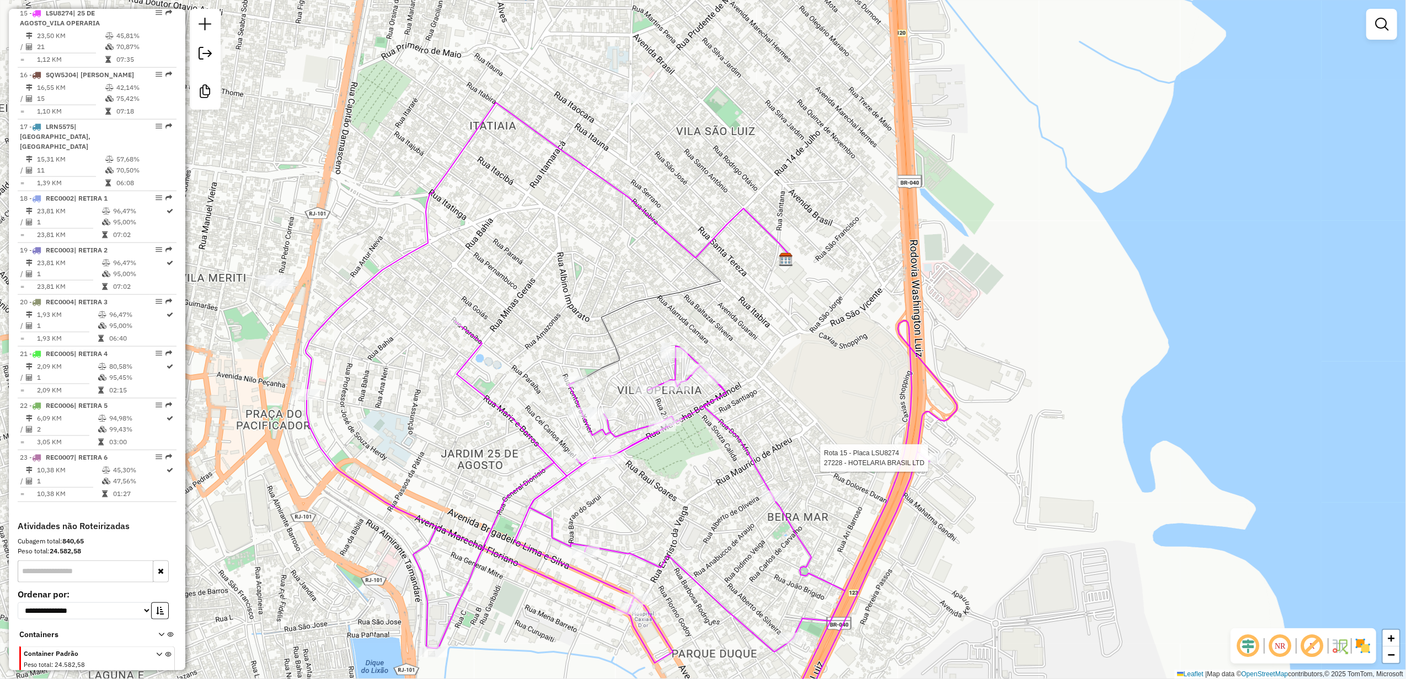
select select "**********"
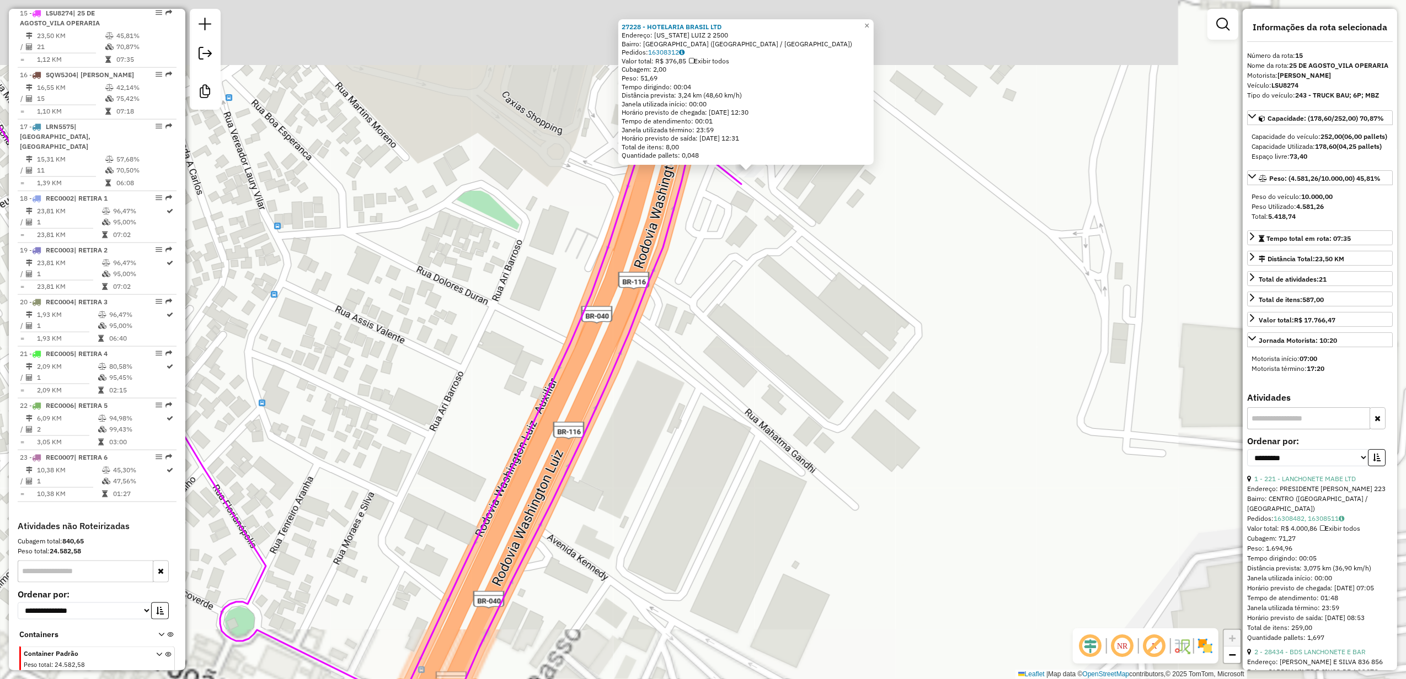
drag, startPoint x: 726, startPoint y: 318, endPoint x: 728, endPoint y: 617, distance: 298.9
click at [728, 617] on div "27228 - HOTELARIA BRASIL LTD Endereço: WASHINGTON LUIZ 2 2500 Bairro: PARQUE DU…" at bounding box center [703, 339] width 1406 height 679
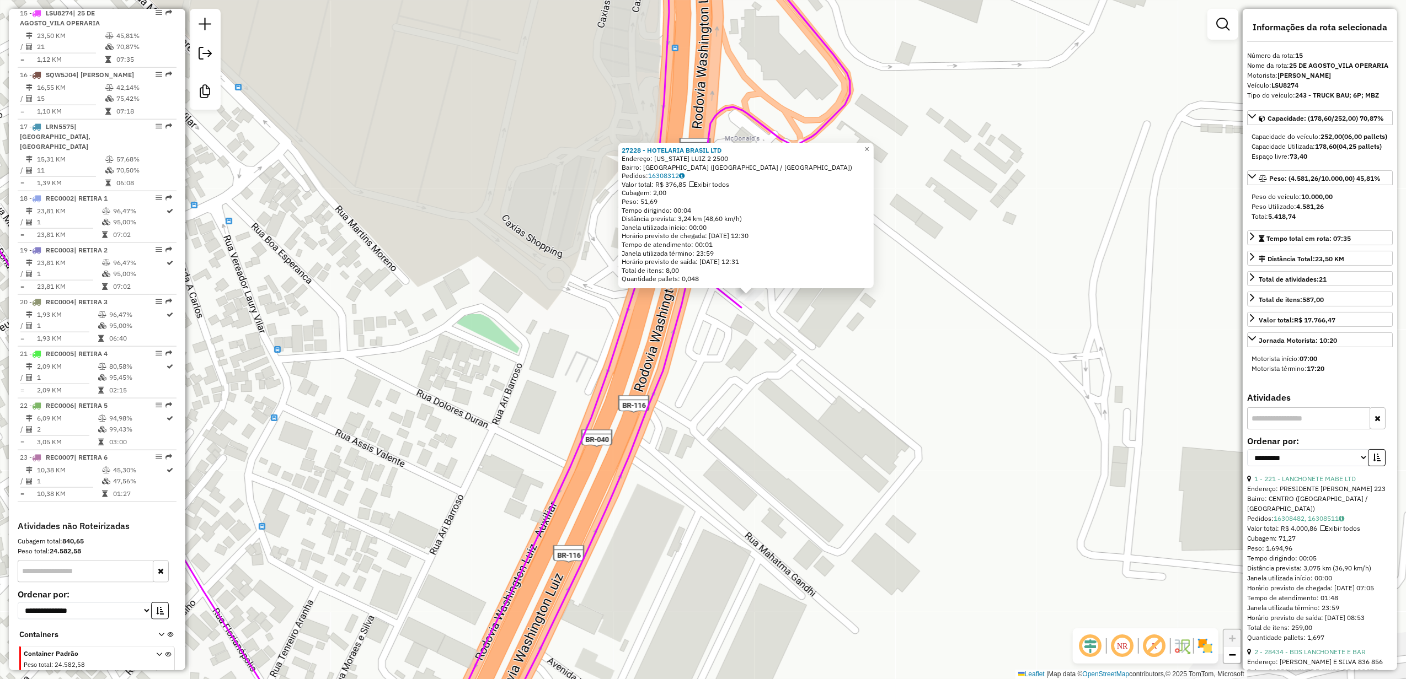
click at [709, 463] on div "27228 - HOTELARIA BRASIL LTD Endereço: WASHINGTON LUIZ 2 2500 Bairro: PARQUE DU…" at bounding box center [703, 339] width 1406 height 679
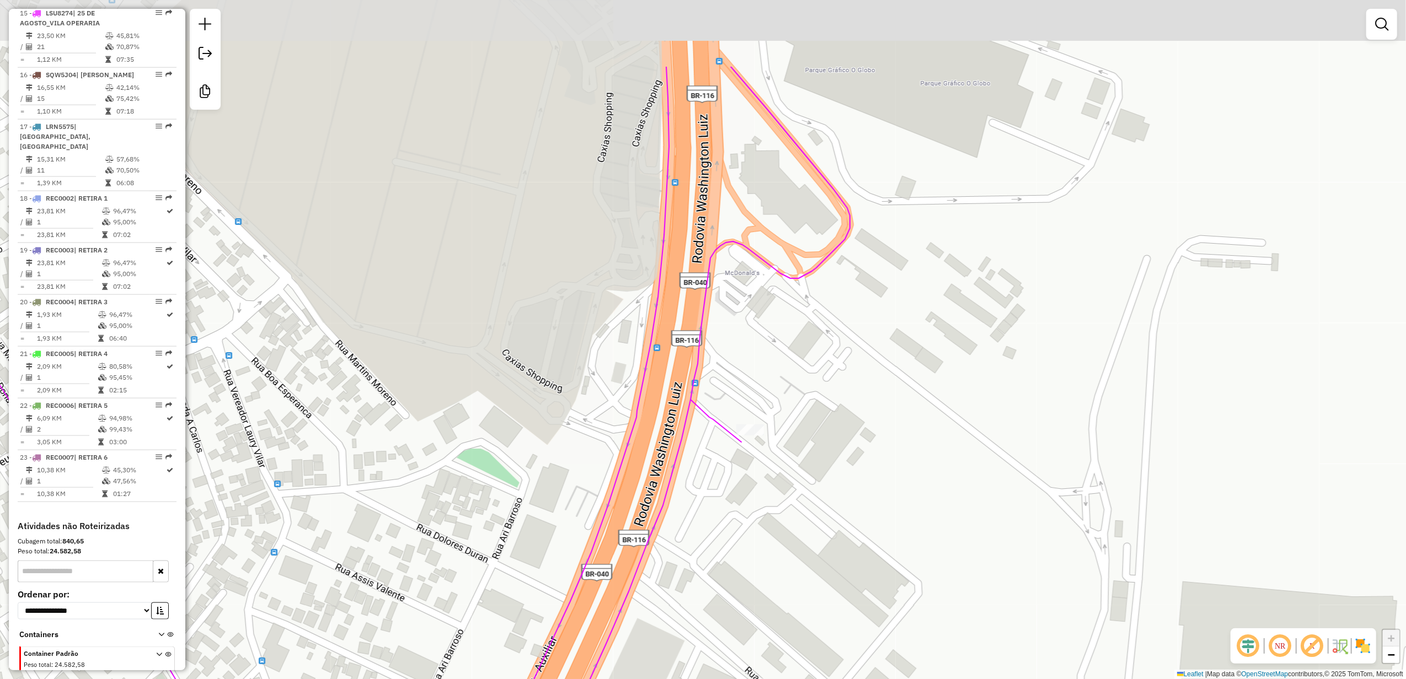
drag, startPoint x: 728, startPoint y: 343, endPoint x: 728, endPoint y: 478, distance: 134.6
click at [728, 478] on div "Janela de atendimento Grade de atendimento Capacidade Transportadoras Veículos …" at bounding box center [703, 339] width 1406 height 679
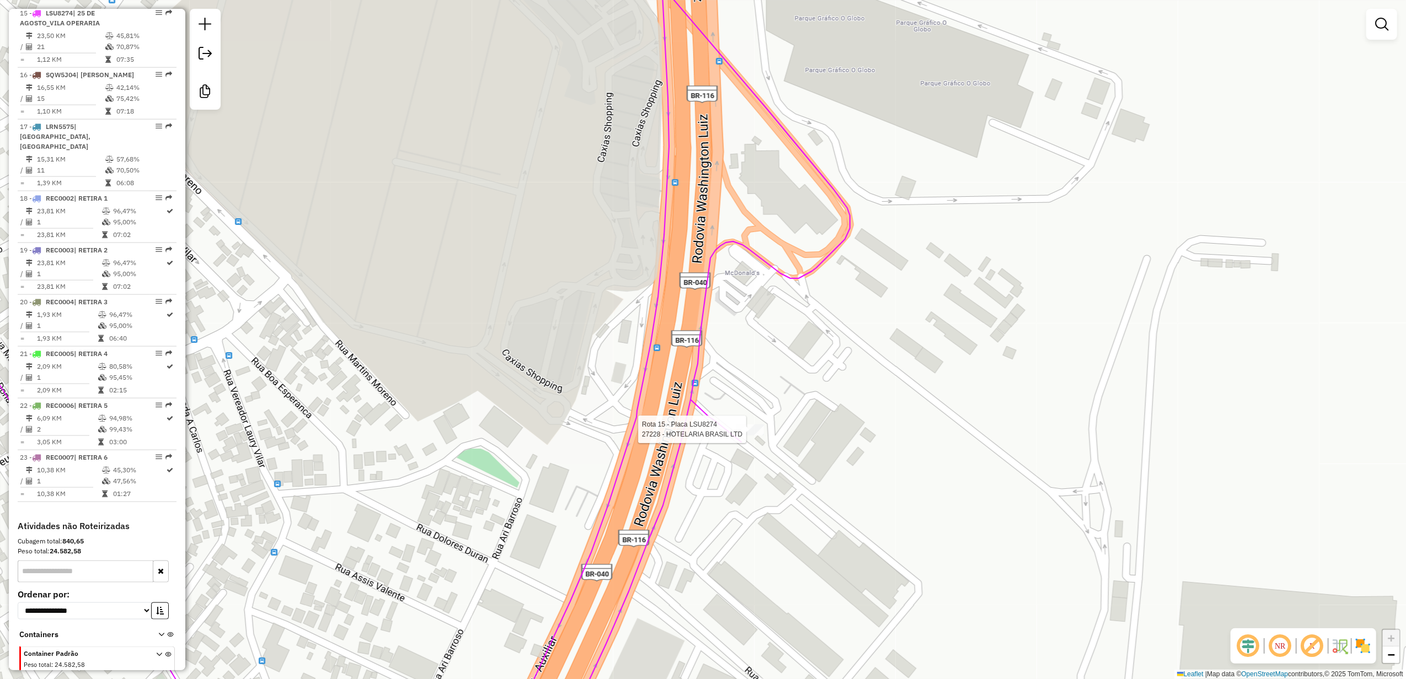
select select "**********"
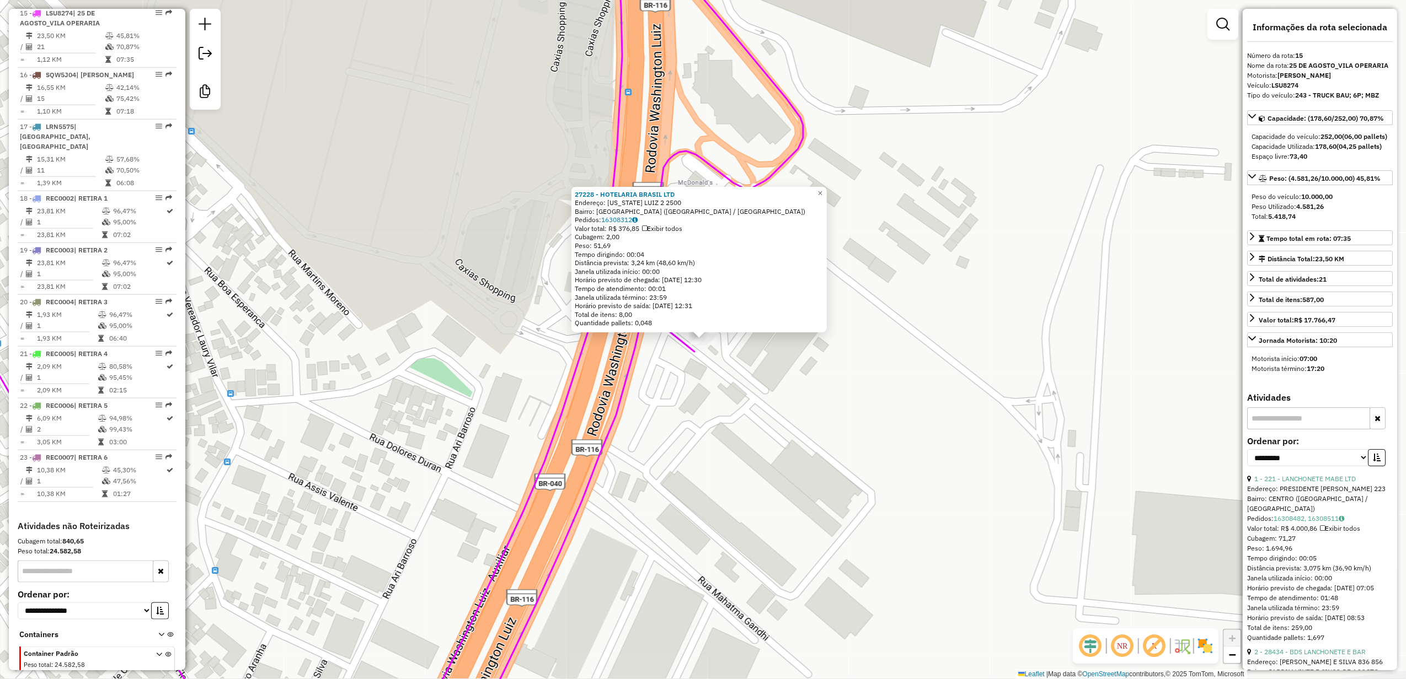
click at [748, 440] on div "27228 - HOTELARIA BRASIL LTD Endereço: WASHINGTON LUIZ 2 2500 Bairro: PARQUE DU…" at bounding box center [703, 339] width 1406 height 679
